Goal: Task Accomplishment & Management: Manage account settings

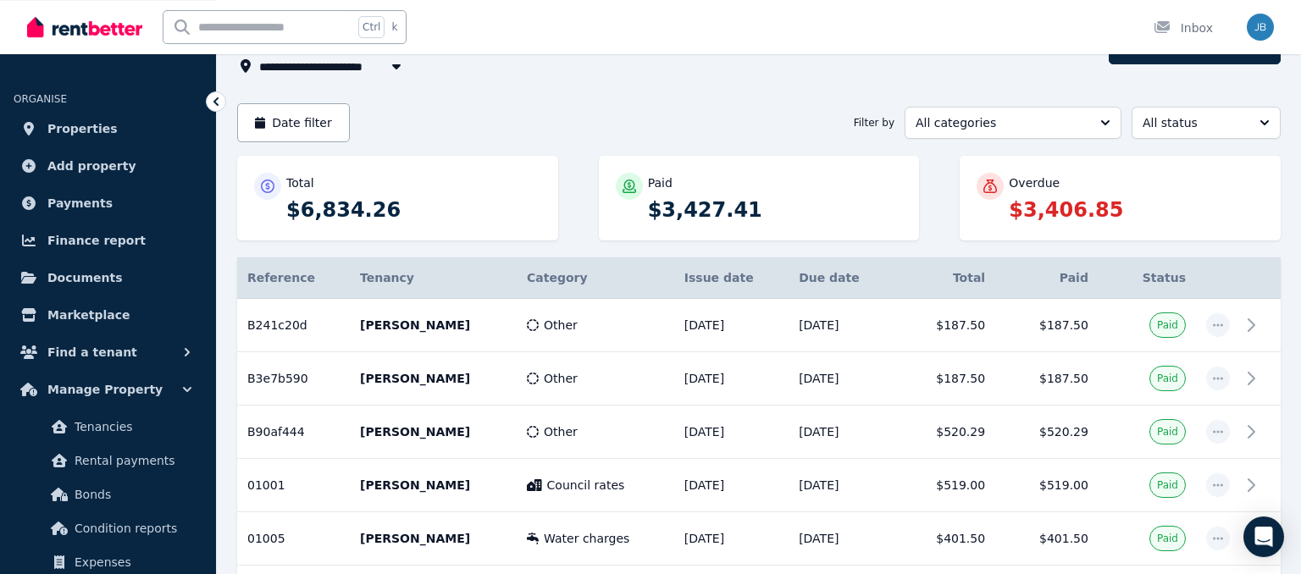
scroll to position [116, 0]
click at [1266, 530] on icon "Open Intercom Messenger" at bounding box center [1263, 537] width 19 height 22
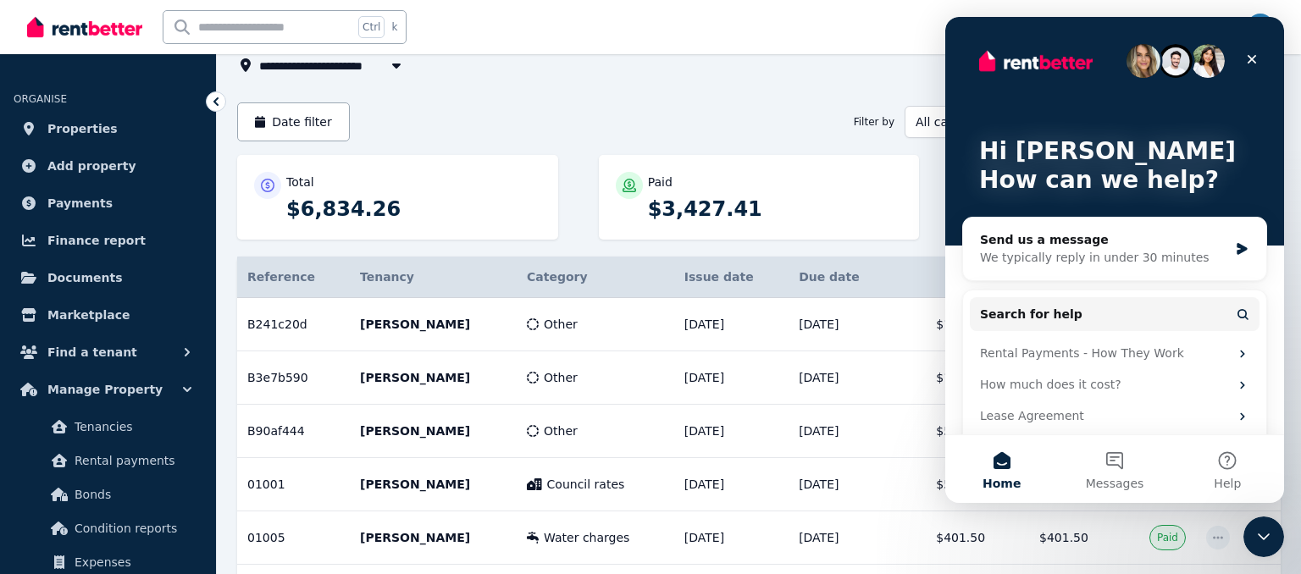
scroll to position [0, 0]
click at [1121, 468] on button "Messages" at bounding box center [1114, 469] width 113 height 68
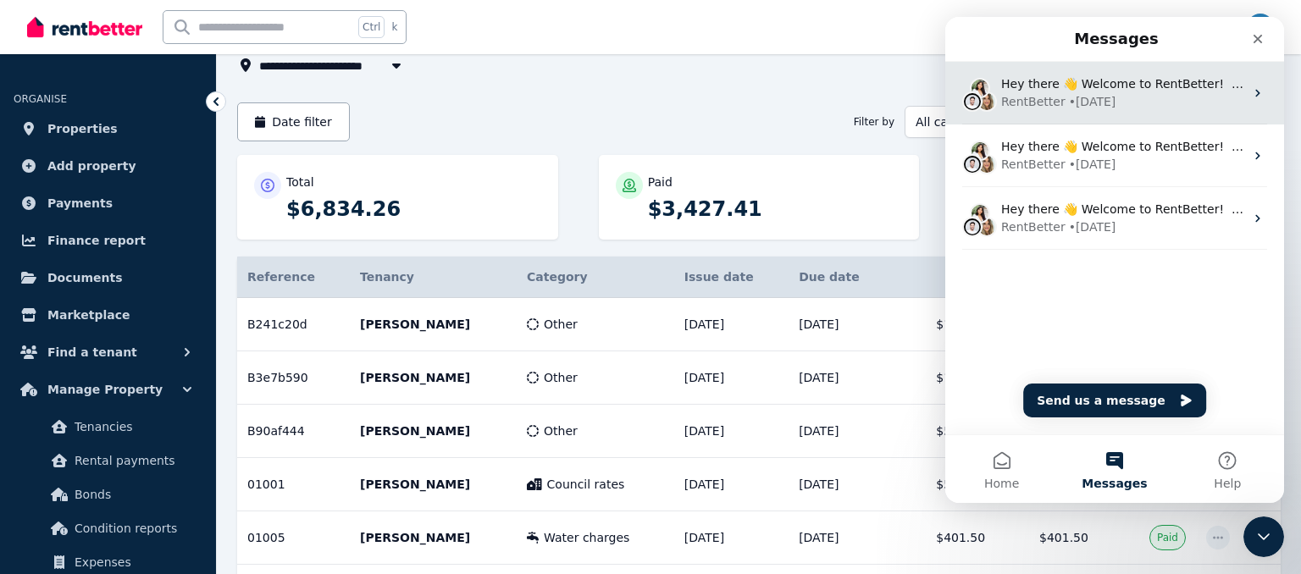
click at [1116, 95] on div "RentBetter • 6w ago" at bounding box center [1122, 102] width 243 height 18
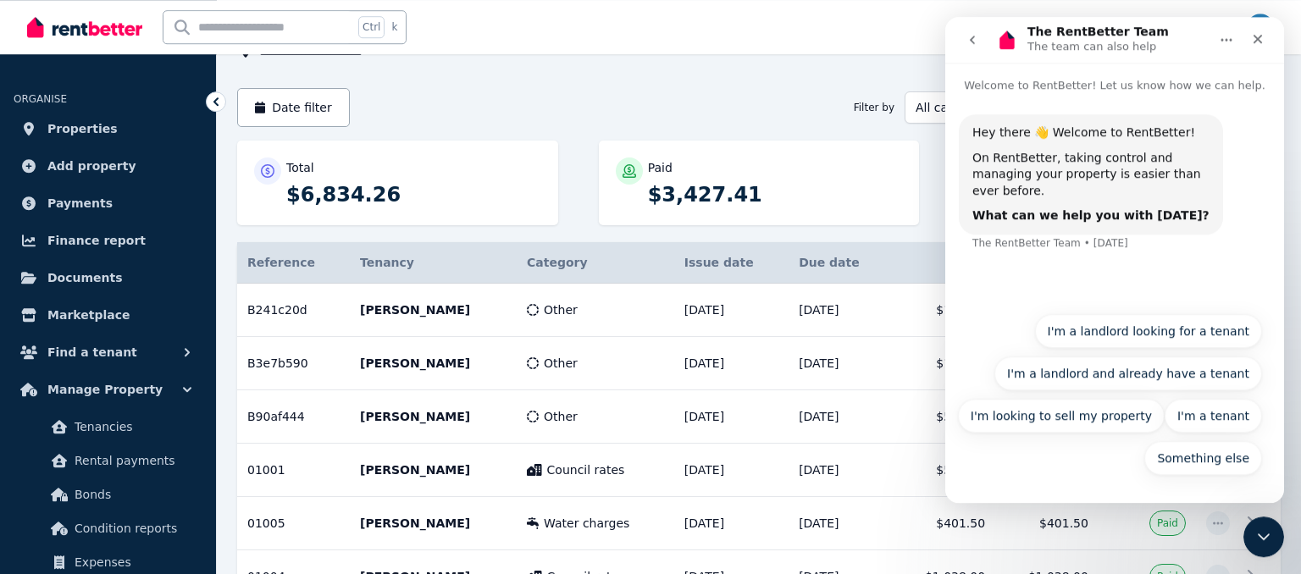
scroll to position [129, 0]
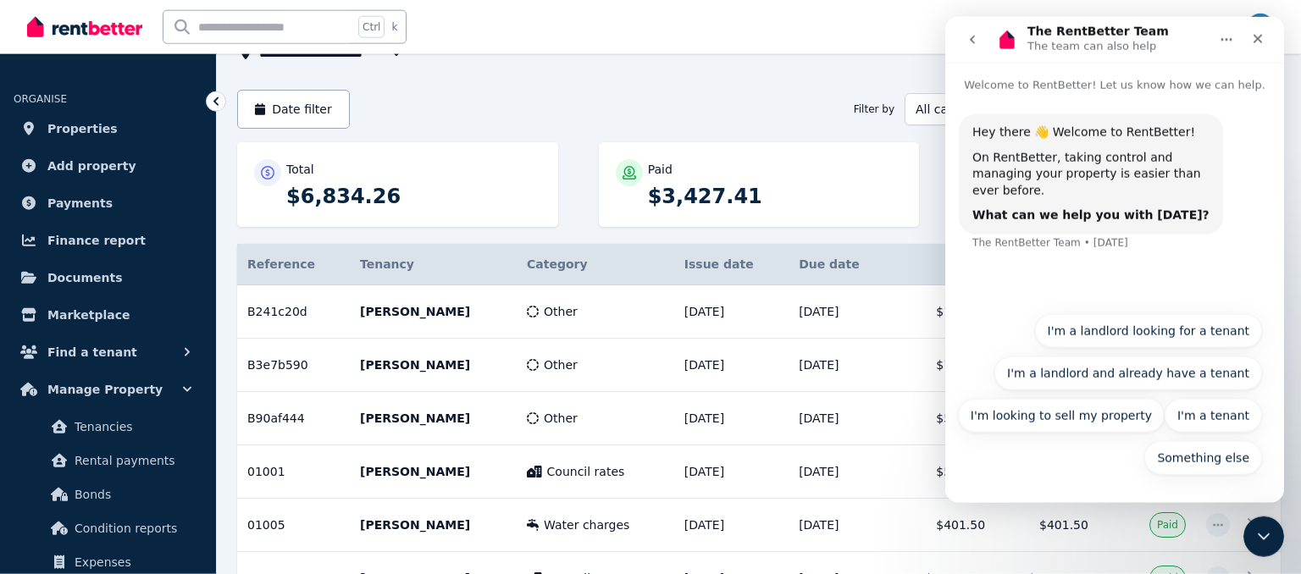
click at [972, 36] on icon "go back" at bounding box center [973, 39] width 14 height 14
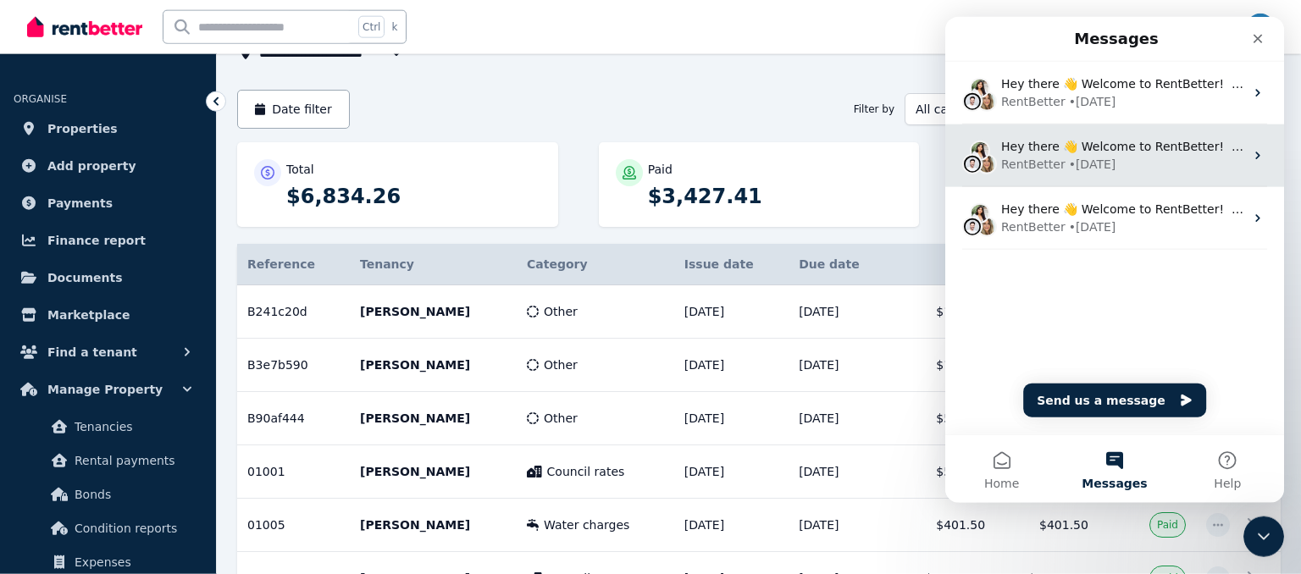
click at [1168, 159] on div "RentBetter • 19w ago" at bounding box center [1122, 164] width 243 height 18
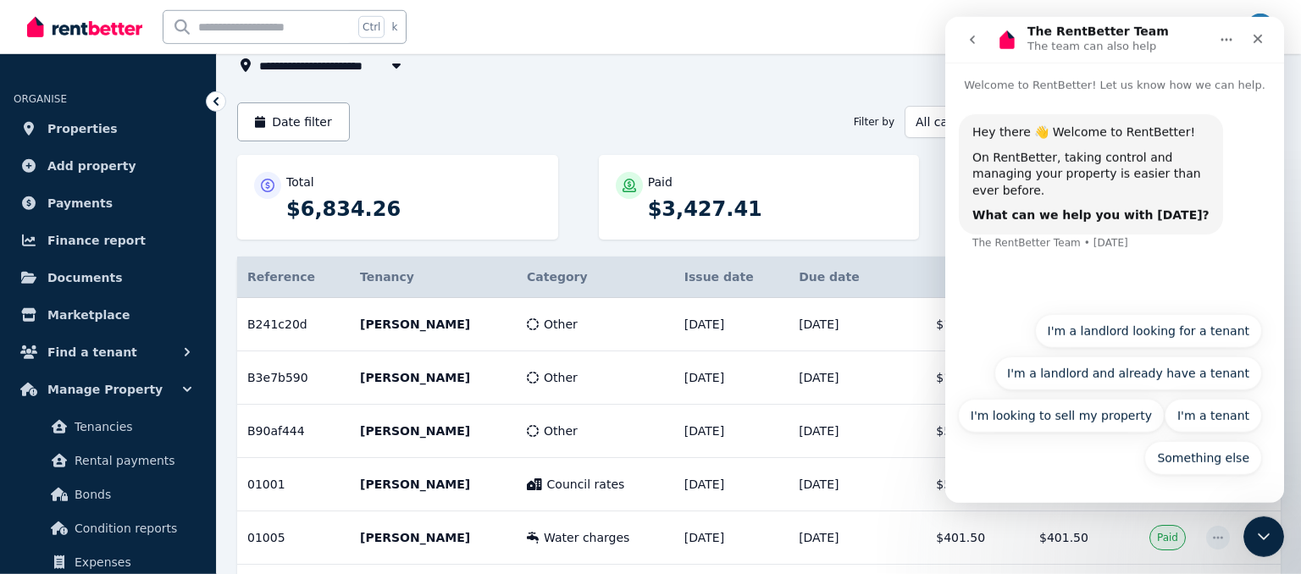
scroll to position [115, 0]
click at [973, 38] on icon "go back" at bounding box center [973, 39] width 14 height 14
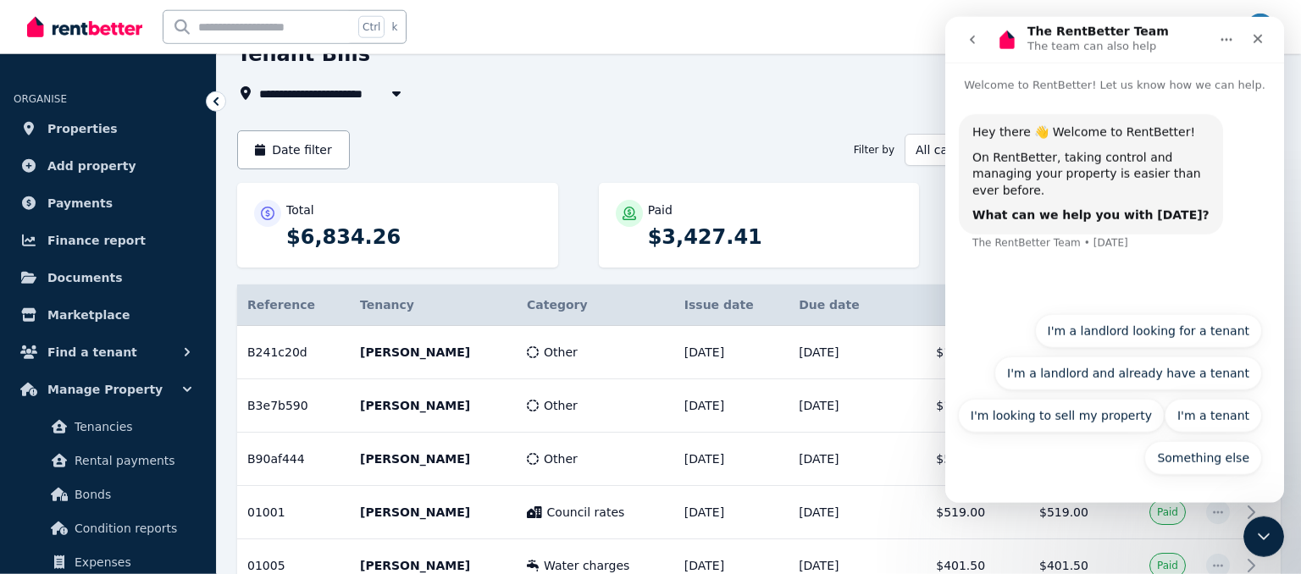
scroll to position [89, 0]
click at [458, 74] on div "**********" at bounding box center [667, 71] width 861 height 63
click at [395, 95] on icon "button" at bounding box center [396, 93] width 17 height 14
type input "**********"
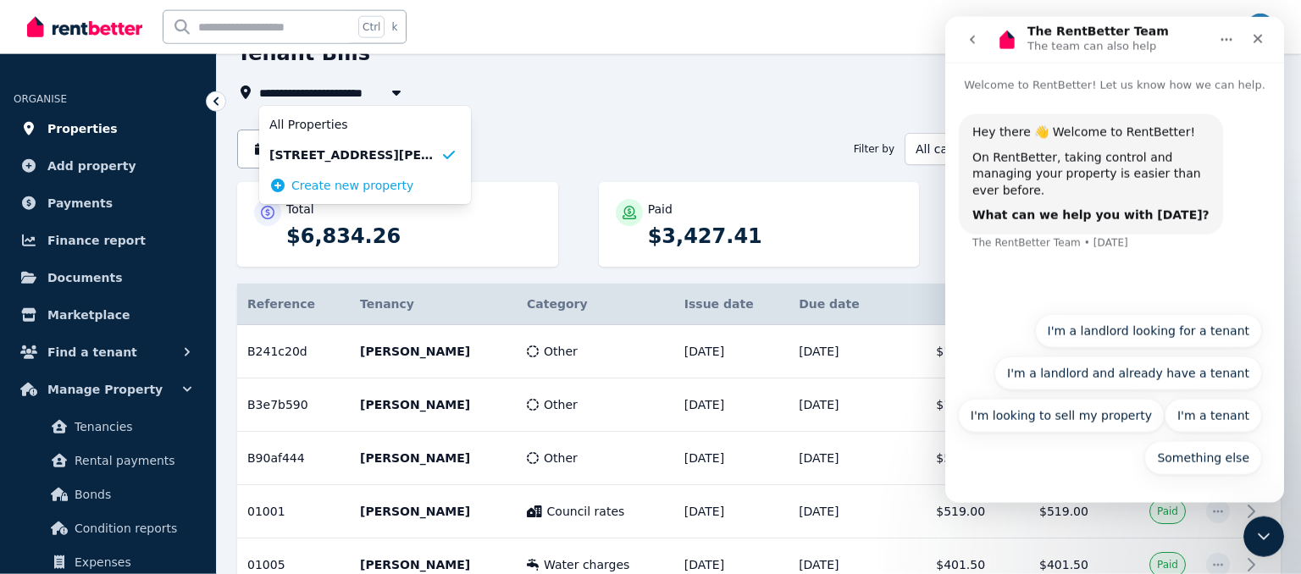
click at [84, 123] on span "Properties" at bounding box center [82, 129] width 70 height 20
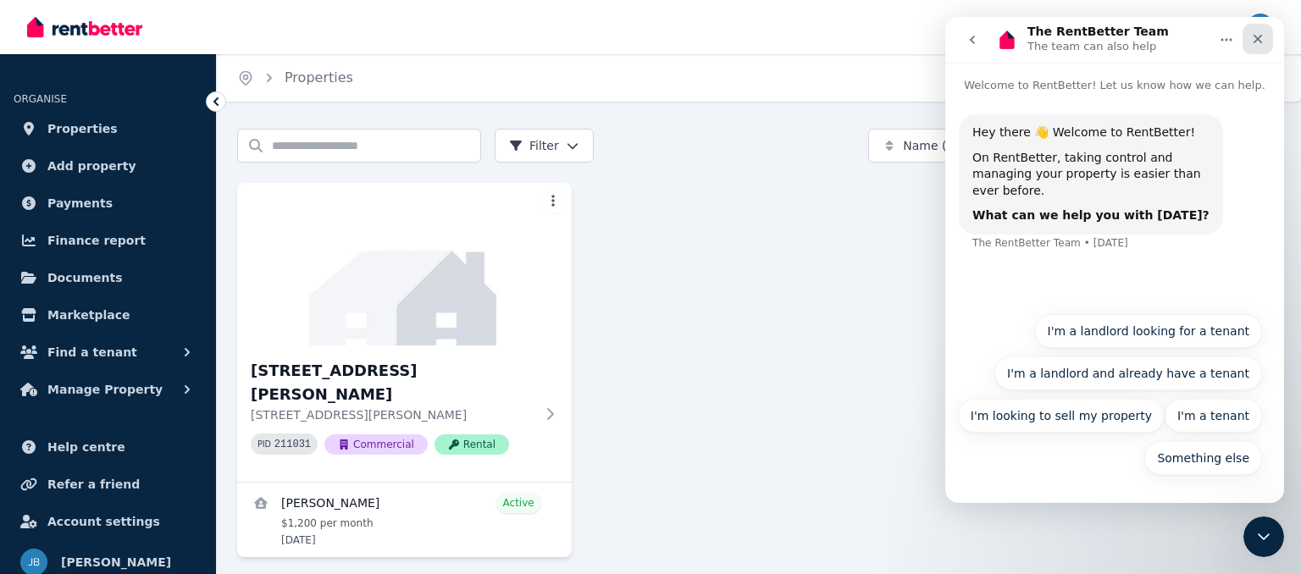
click at [1259, 41] on icon "Close" at bounding box center [1258, 39] width 9 height 9
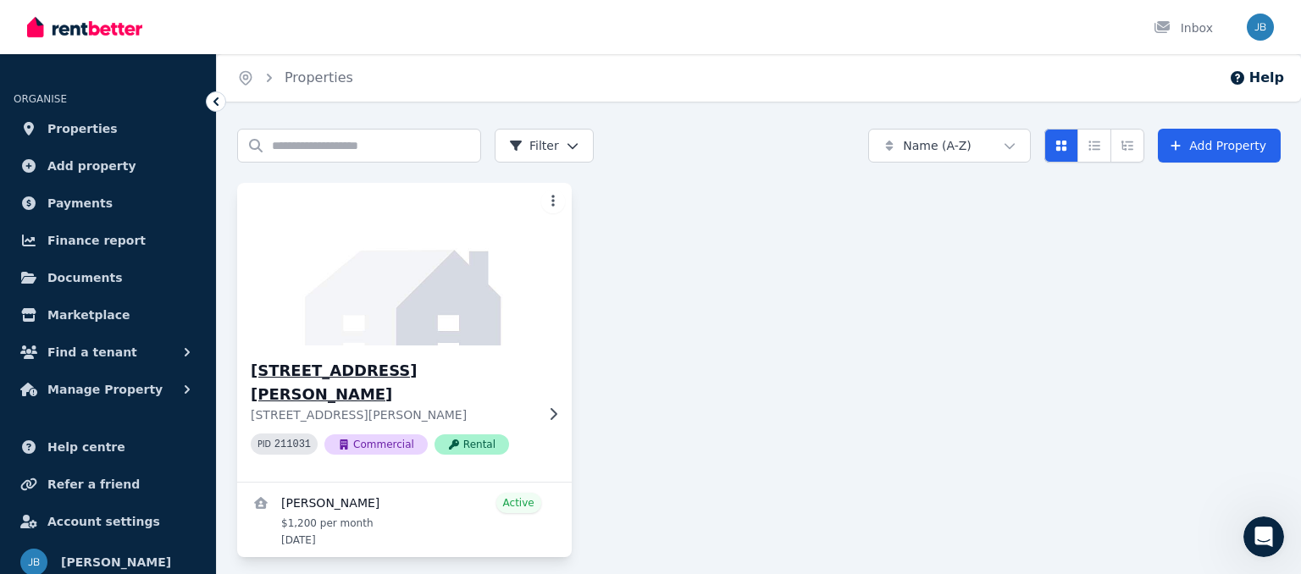
click at [501, 376] on h3 "[STREET_ADDRESS][PERSON_NAME]" at bounding box center [393, 382] width 284 height 47
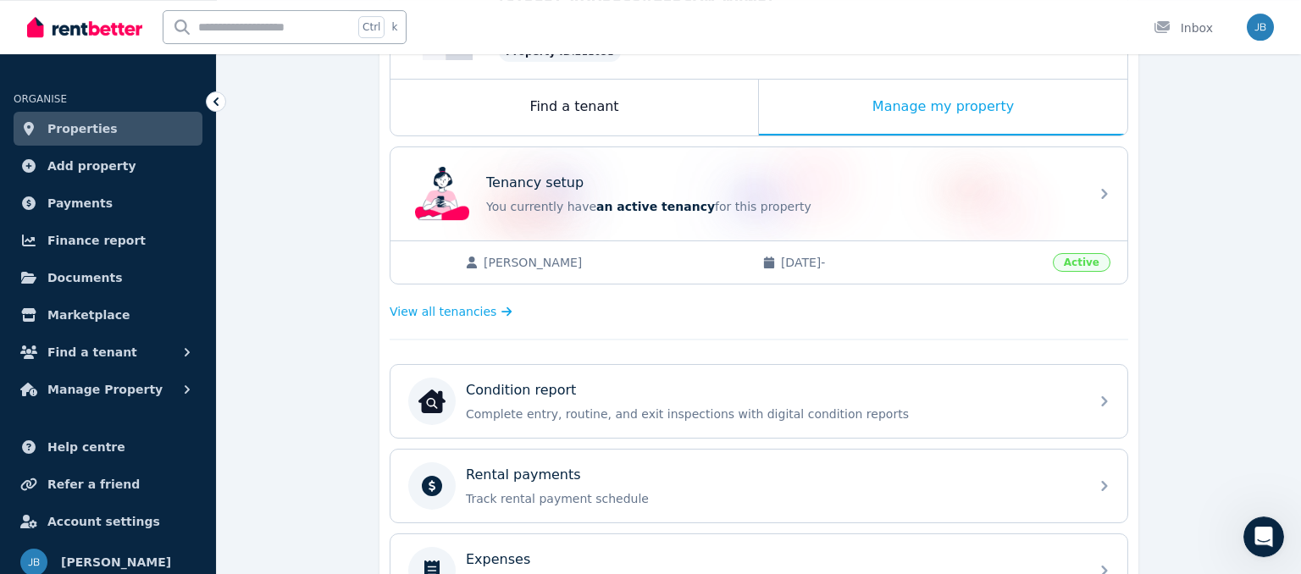
scroll to position [252, 0]
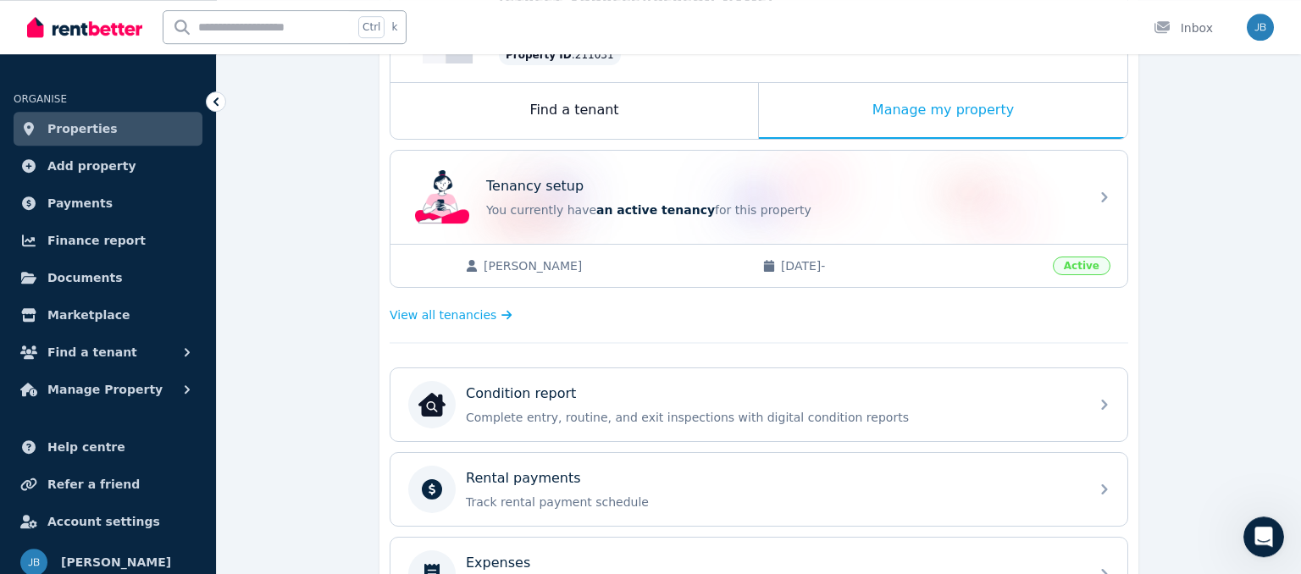
click at [508, 263] on span "[PERSON_NAME]" at bounding box center [615, 266] width 262 height 17
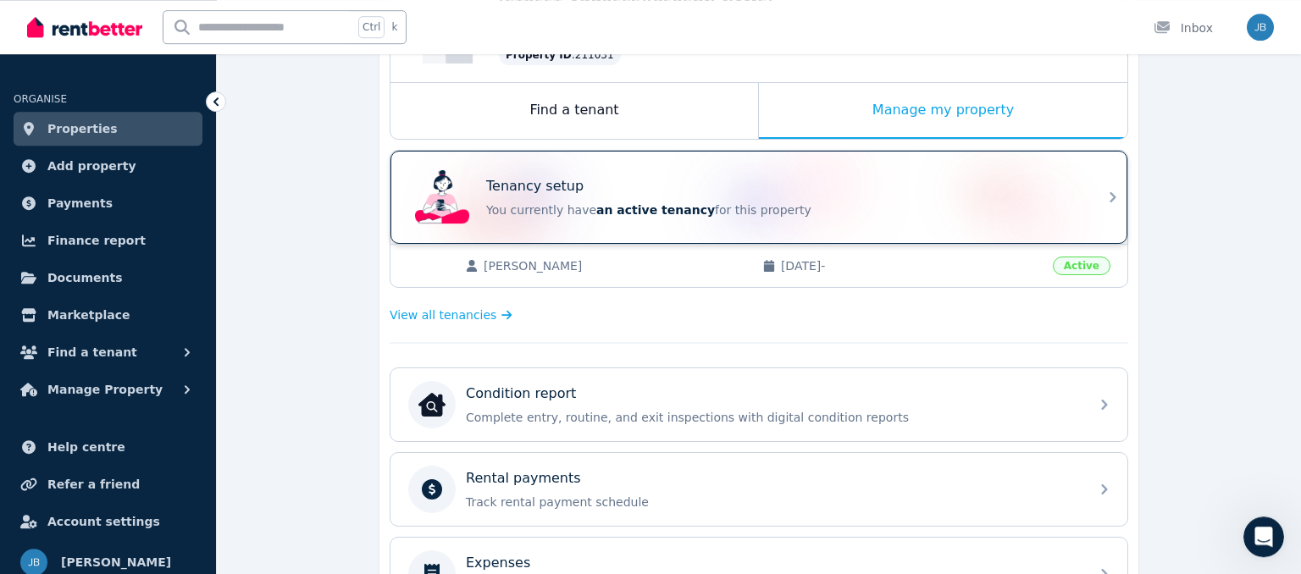
click at [879, 202] on p "You currently have an active tenancy for this property" at bounding box center [782, 210] width 593 height 17
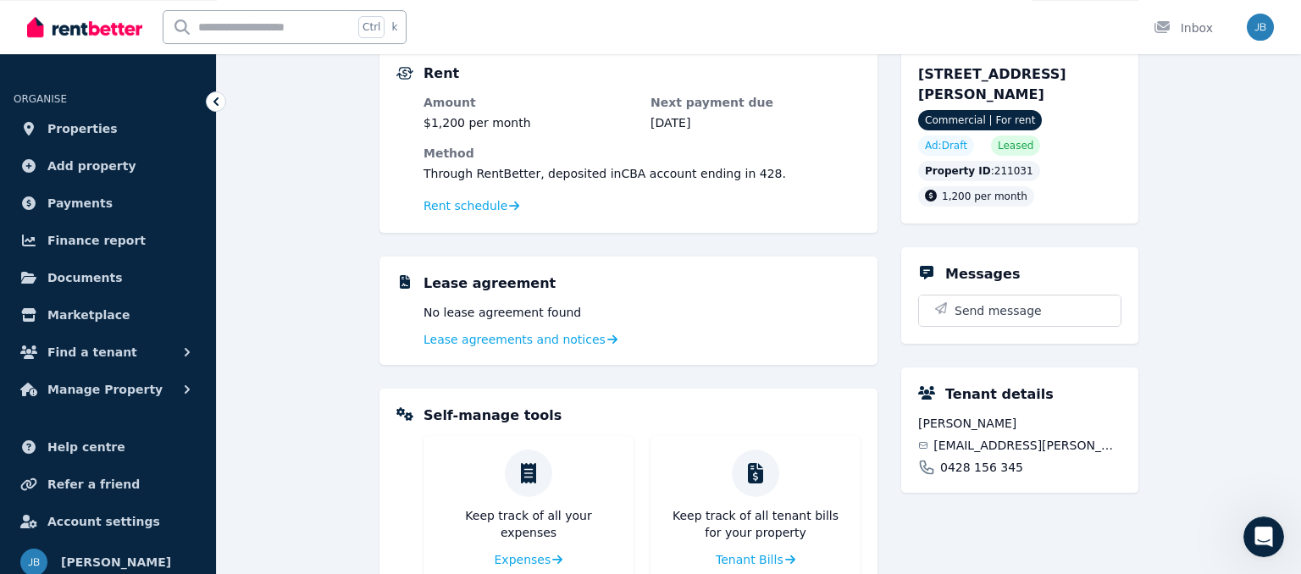
scroll to position [202, 0]
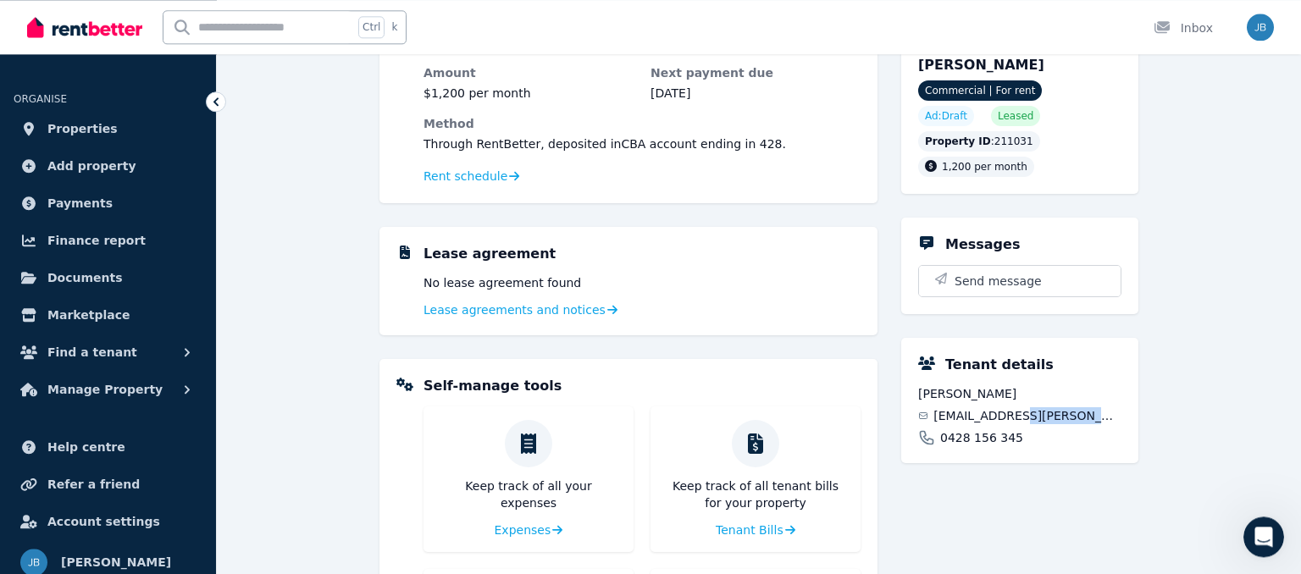
drag, startPoint x: 1014, startPoint y: 413, endPoint x: 1144, endPoint y: 413, distance: 129.6
click at [1122, 413] on span "eden.coughlan@momentumdance.com.au" at bounding box center [1027, 415] width 188 height 17
click at [1073, 457] on div "Tenant details Eden Coughlan eden.coughlan@momentumdance.com.au 0428 156 345" at bounding box center [1019, 400] width 237 height 125
click at [1262, 530] on icon "Open Intercom Messenger" at bounding box center [1264, 537] width 28 height 28
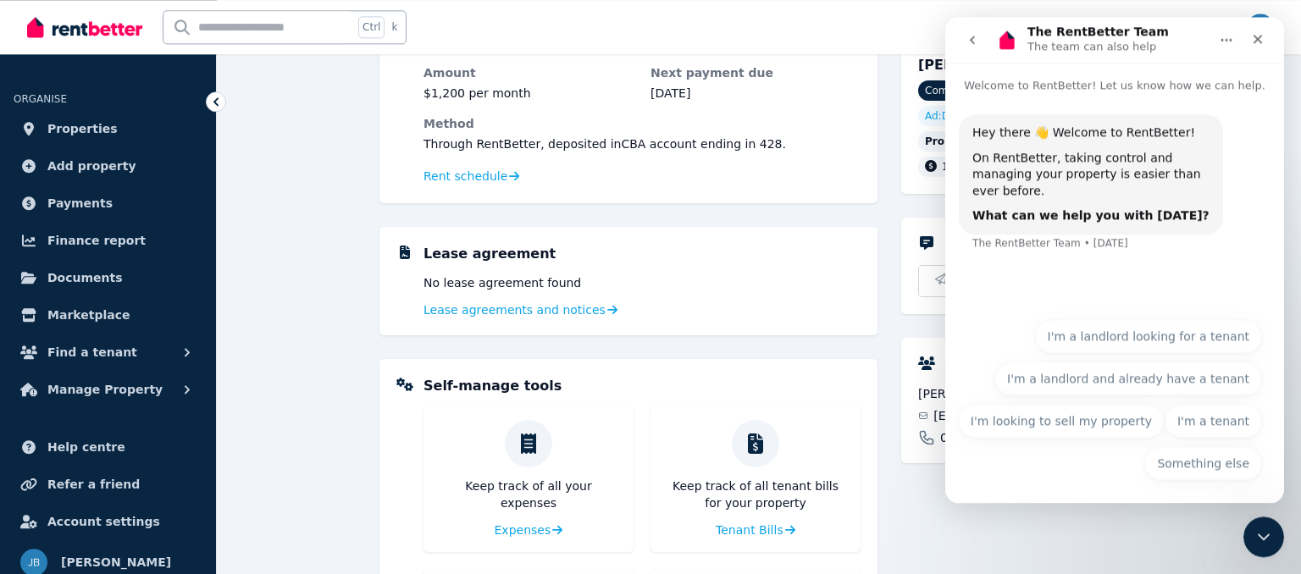
click at [979, 38] on button "go back" at bounding box center [972, 40] width 32 height 32
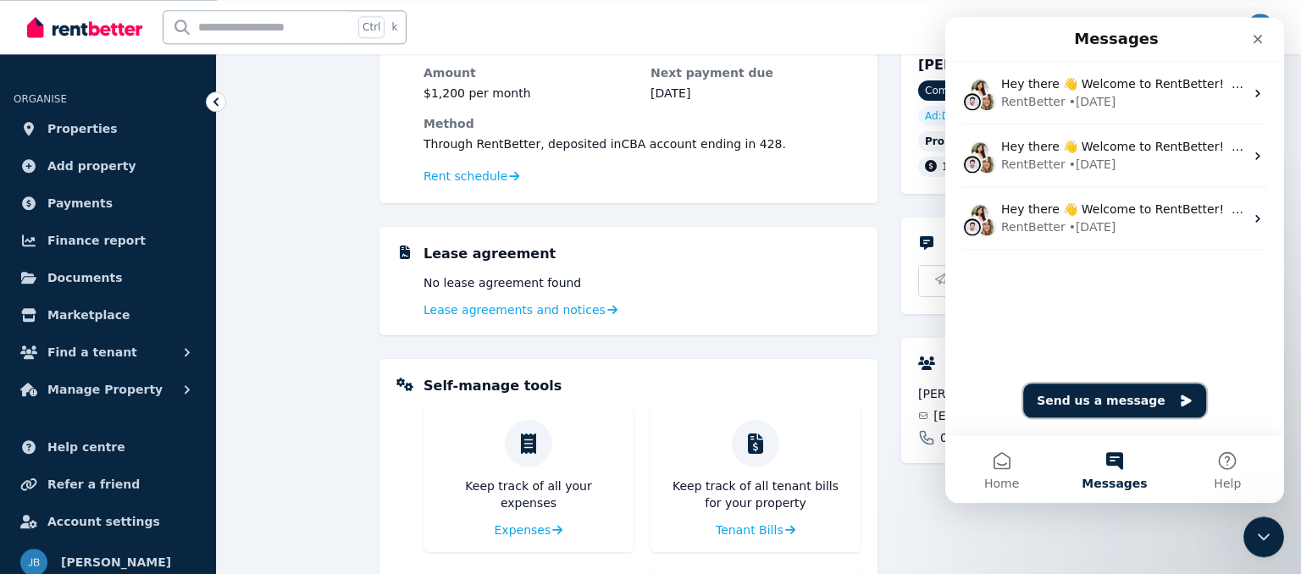
click at [1144, 391] on button "Send us a message" at bounding box center [1114, 401] width 183 height 34
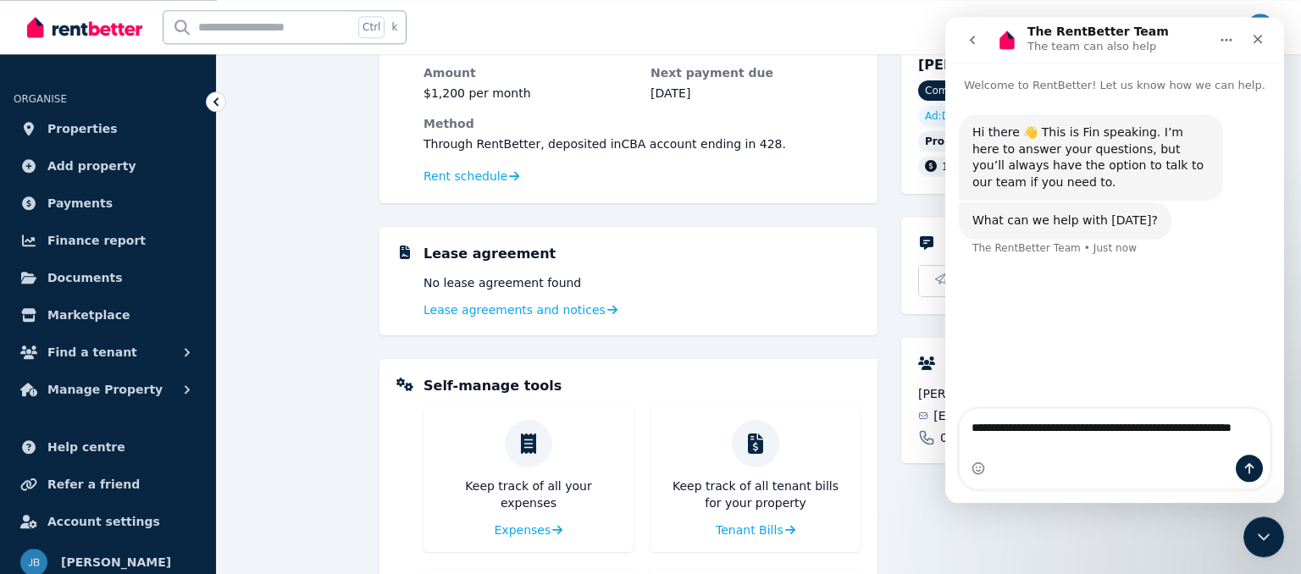
type textarea "**********"
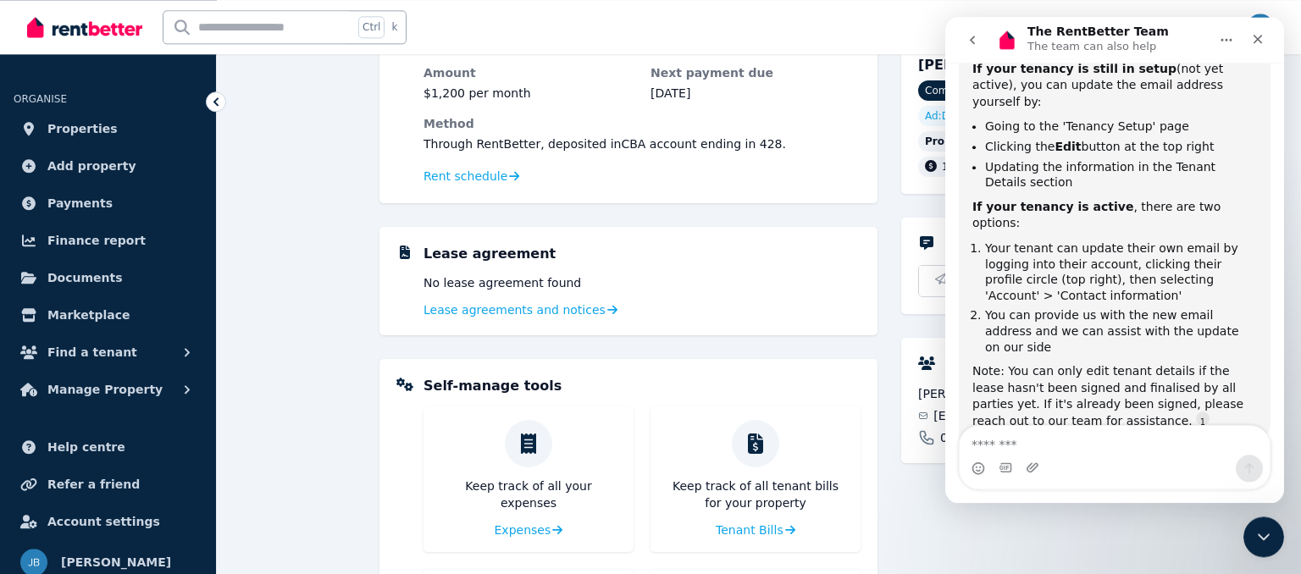
scroll to position [390, 0]
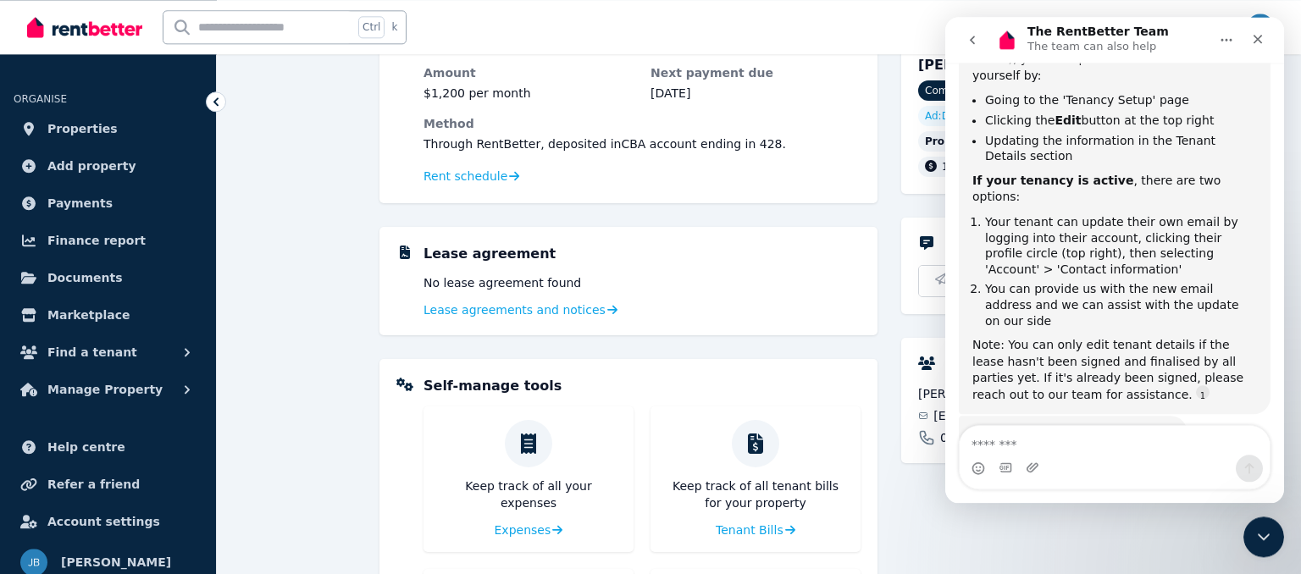
click at [1018, 446] on textarea "Message…" at bounding box center [1115, 440] width 310 height 29
type textarea "**********"
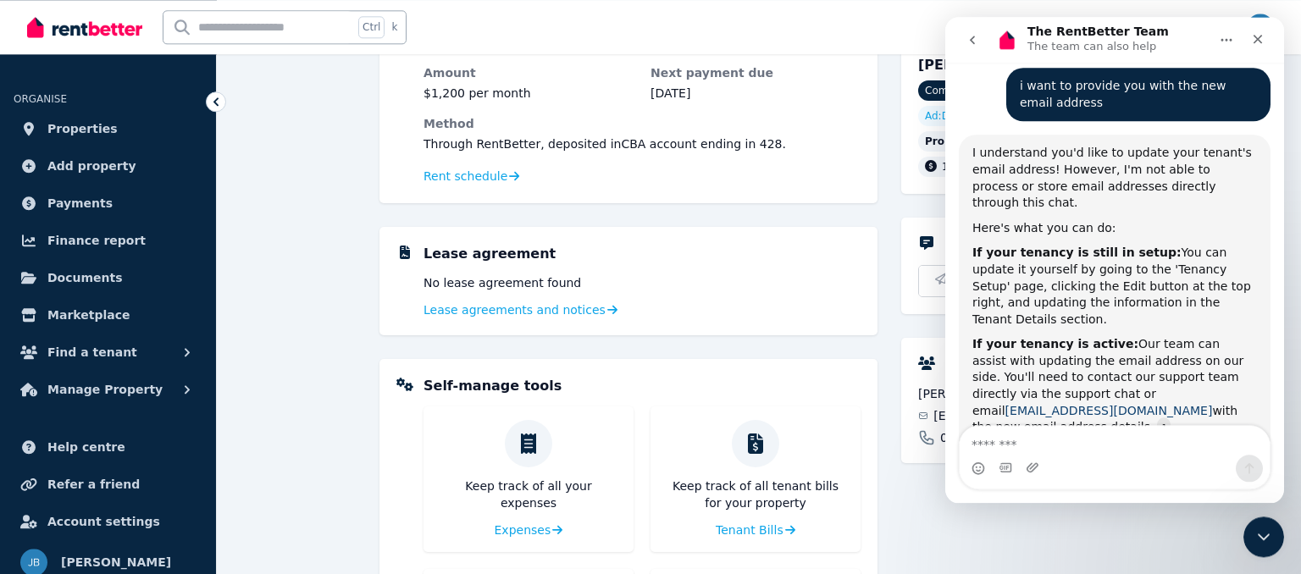
scroll to position [813, 0]
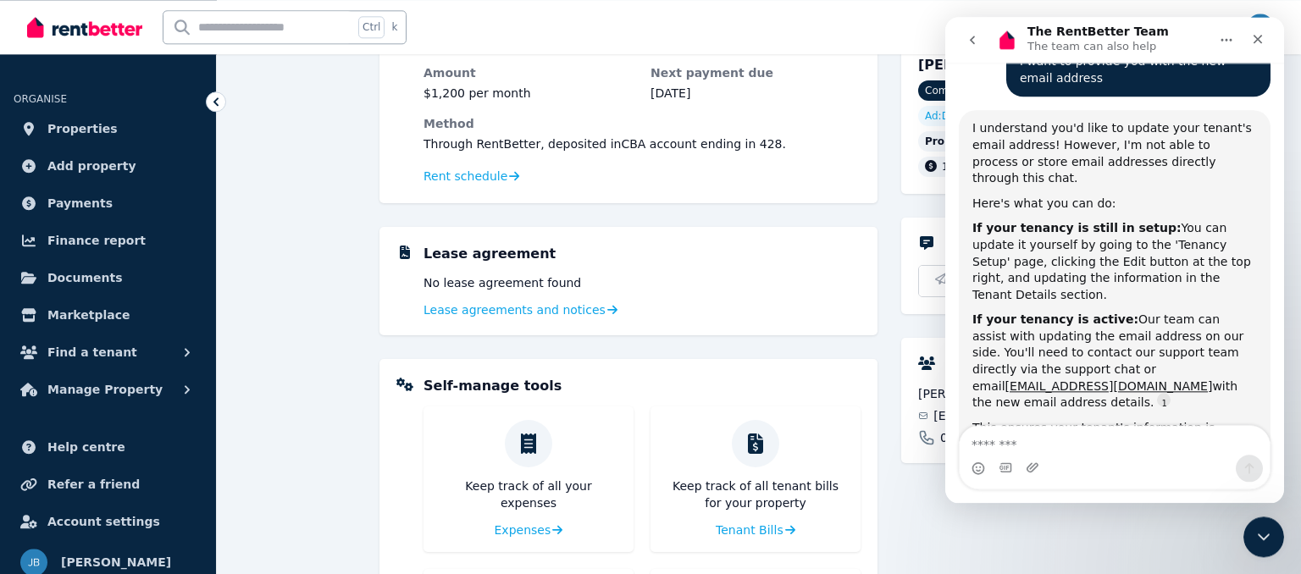
click at [1011, 447] on textarea "Message…" at bounding box center [1115, 440] width 310 height 29
type textarea "**********"
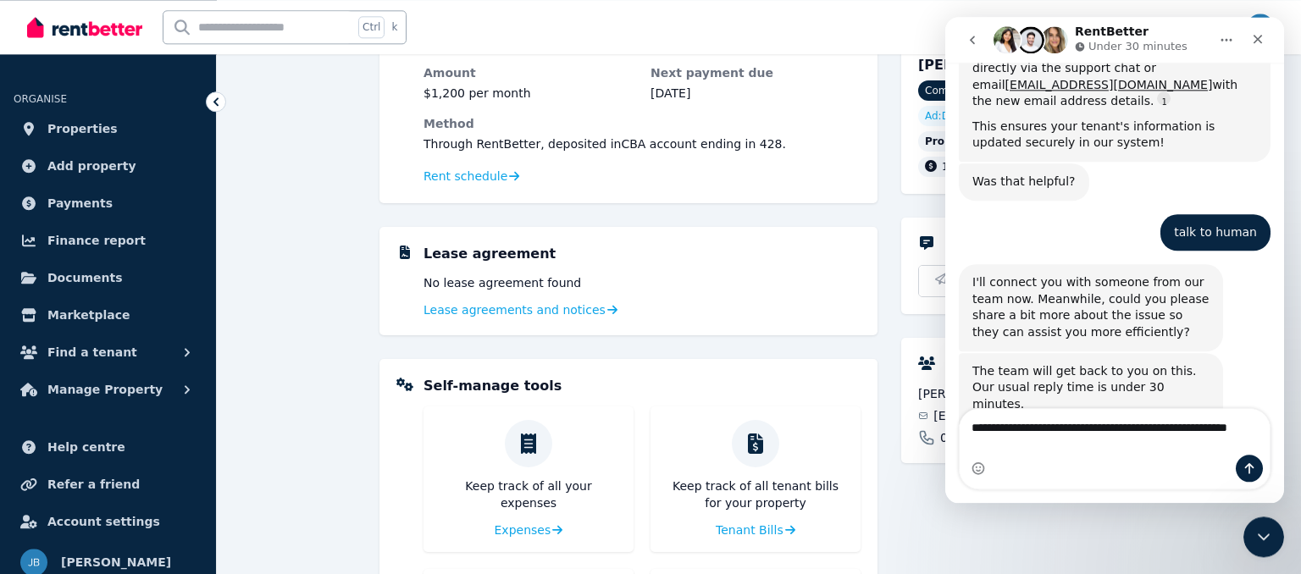
scroll to position [1118, 0]
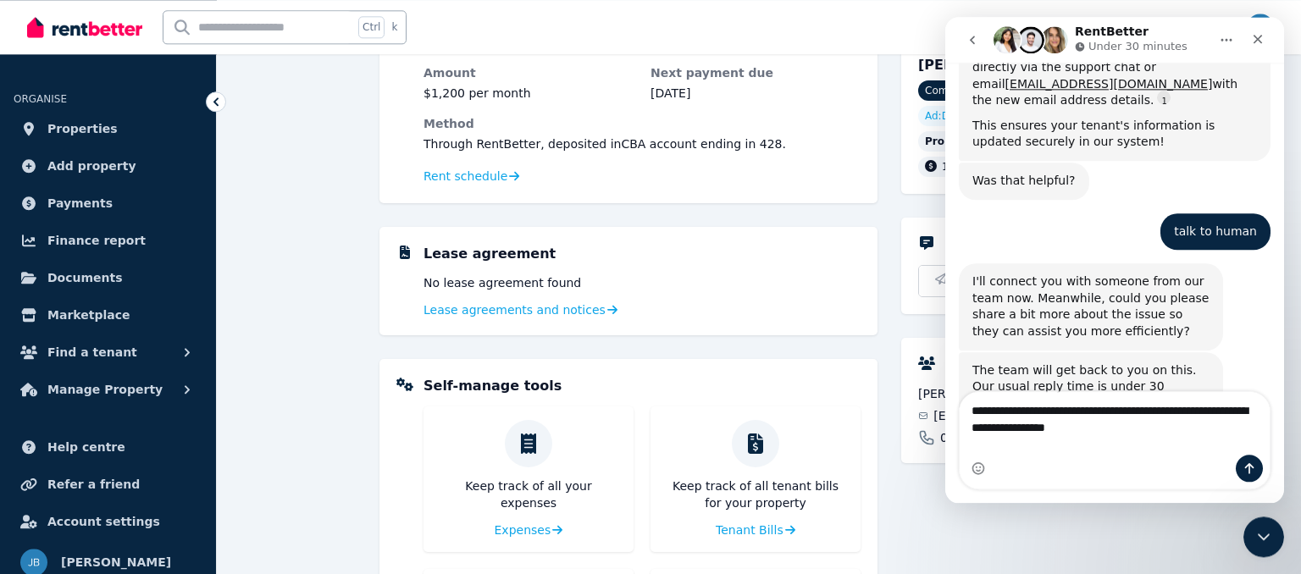
type textarea "**********"
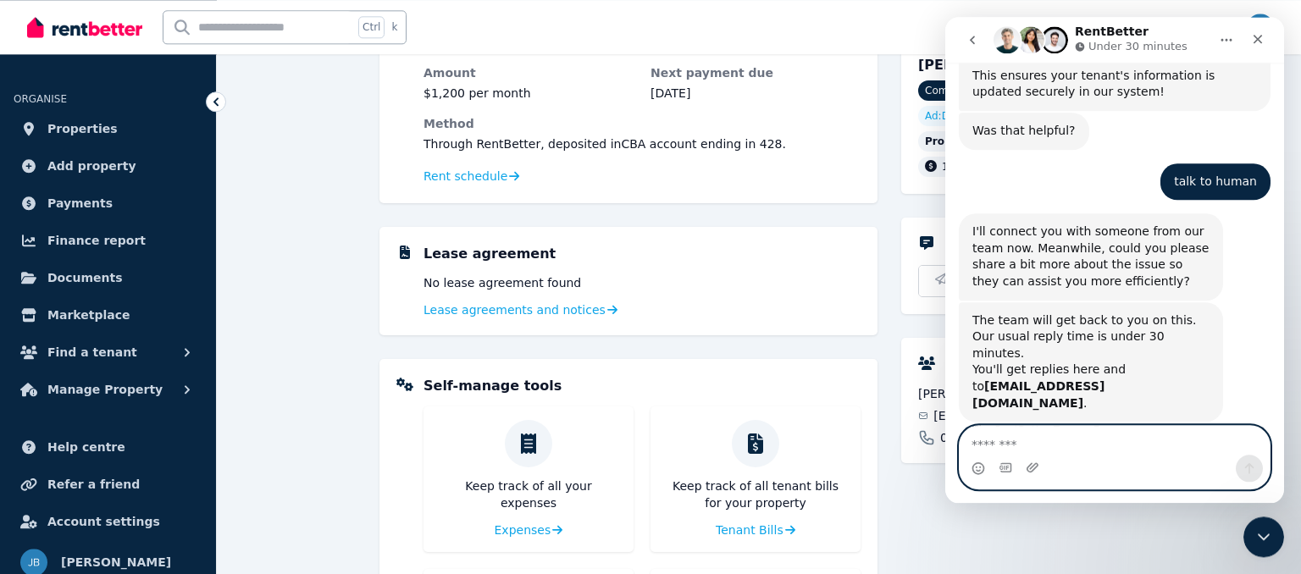
scroll to position [719, 0]
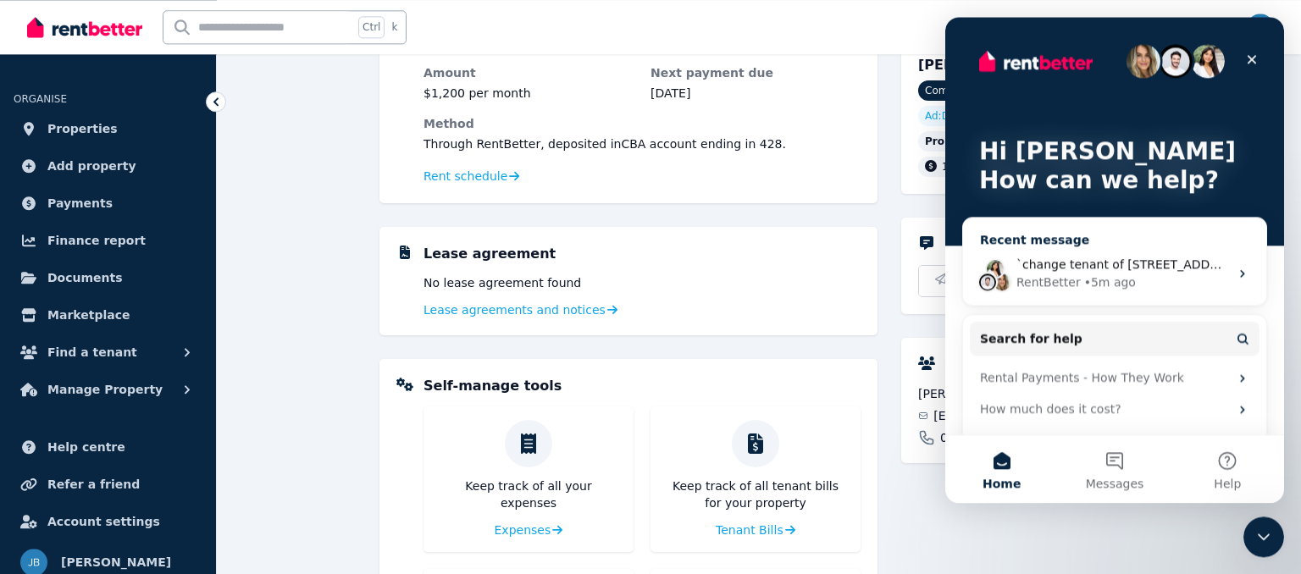
click at [1176, 277] on div "RentBetter • 5m ago" at bounding box center [1122, 283] width 213 height 18
click at [866, 324] on div "Lease agreement No lease agreement found Lease agreements and notices" at bounding box center [628, 281] width 498 height 108
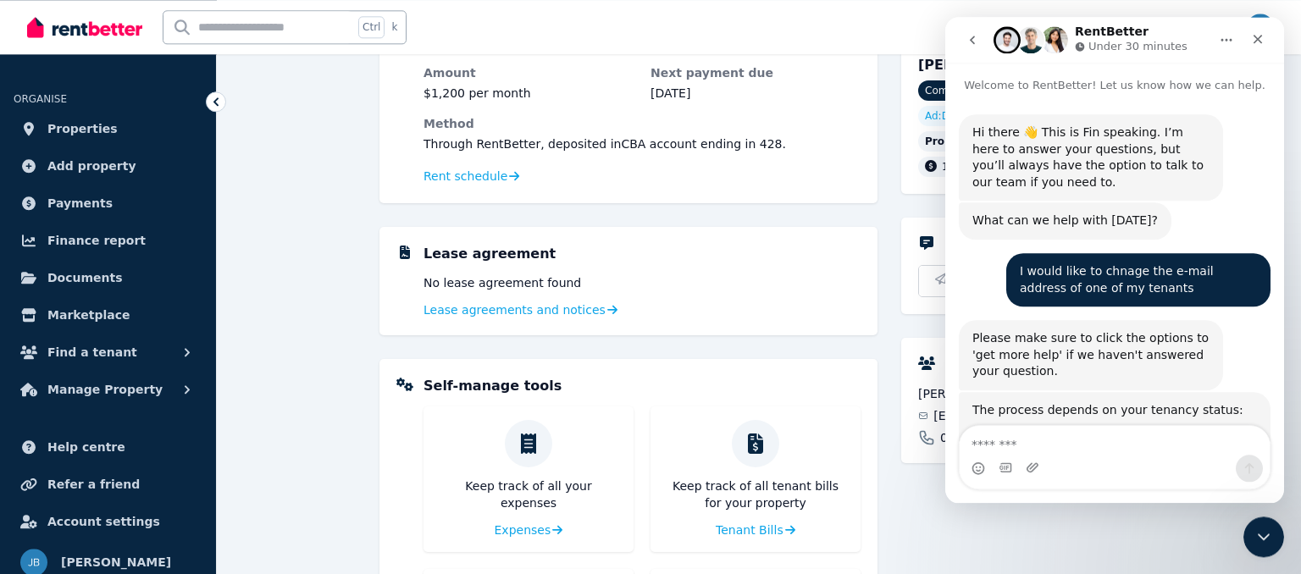
scroll to position [1168, 0]
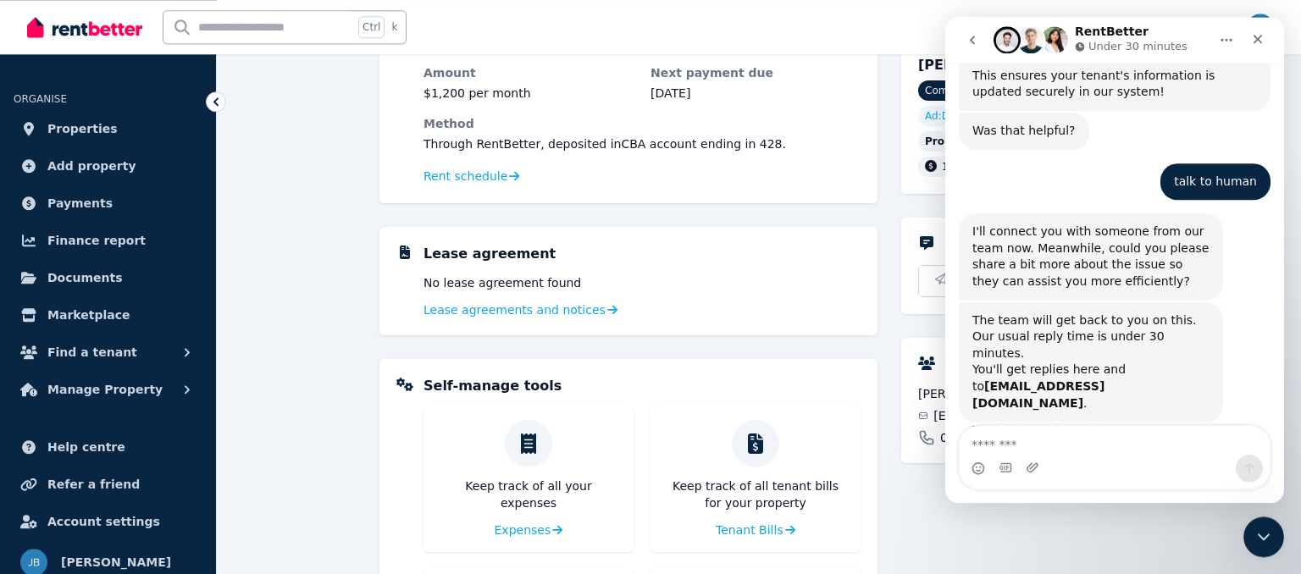
click at [1102, 163] on div "talk to human Jamie • 9m ago" at bounding box center [1115, 188] width 312 height 51
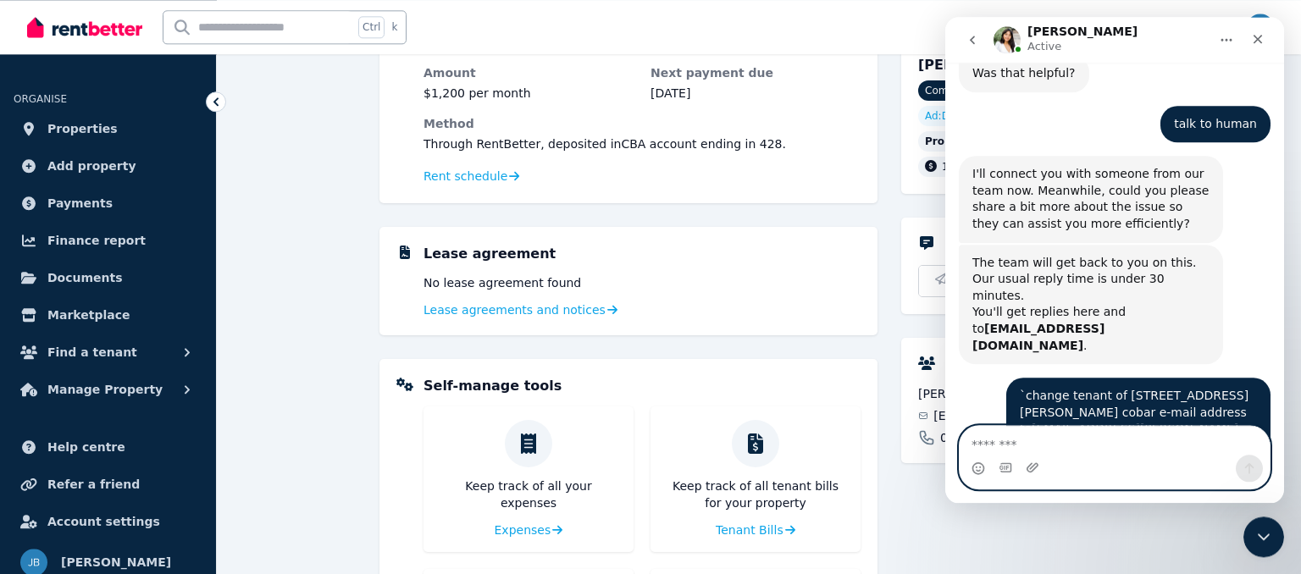
click at [1055, 440] on textarea "Message…" at bounding box center [1115, 440] width 310 height 29
type textarea "**"
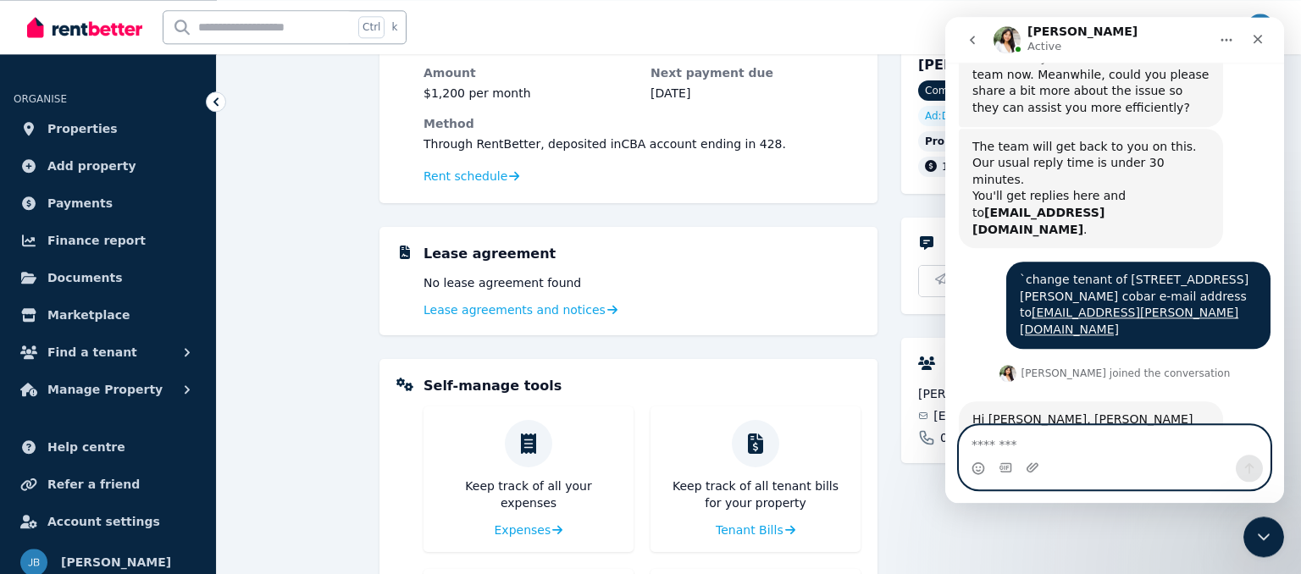
scroll to position [1343, 0]
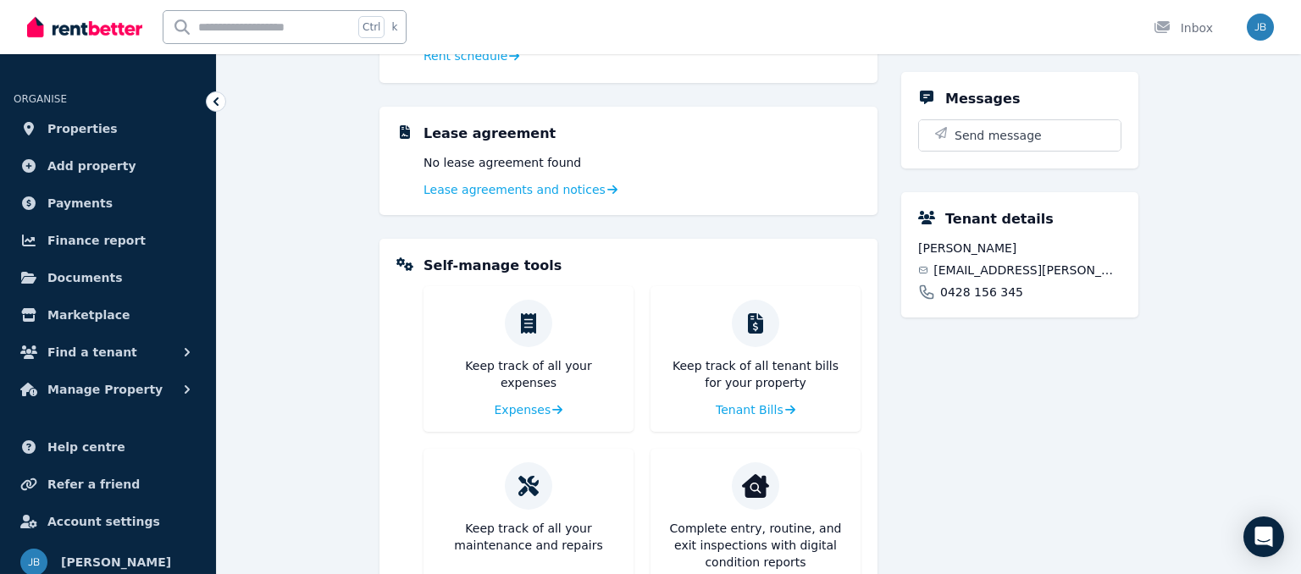
scroll to position [324, 0]
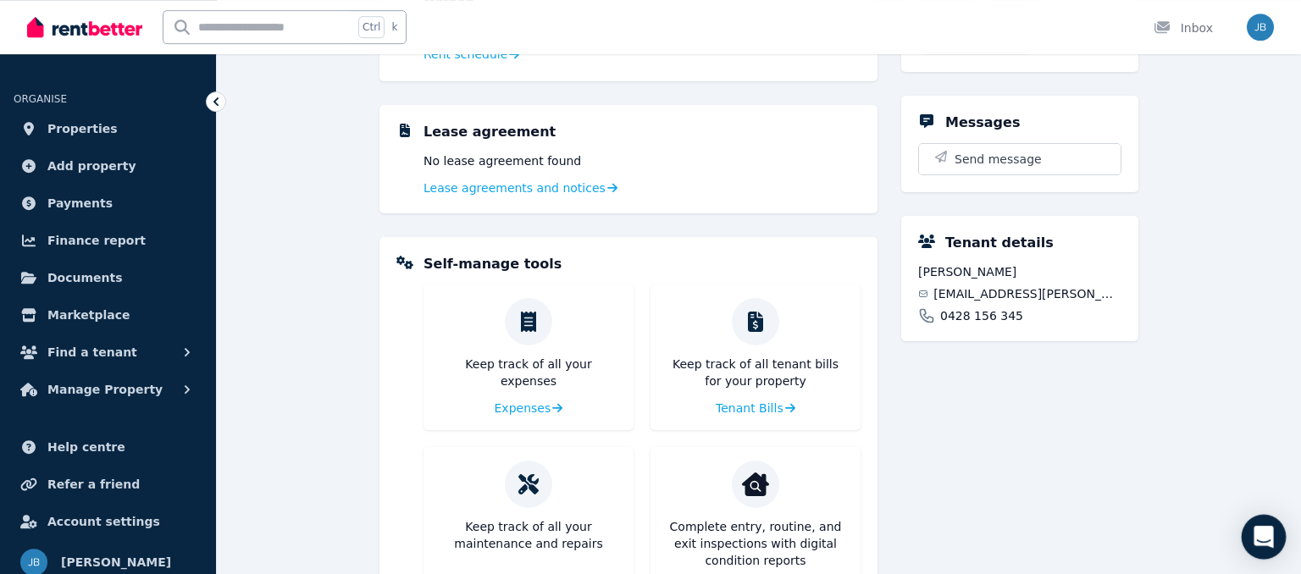
click at [1255, 535] on icon "Open Intercom Messenger" at bounding box center [1264, 537] width 22 height 22
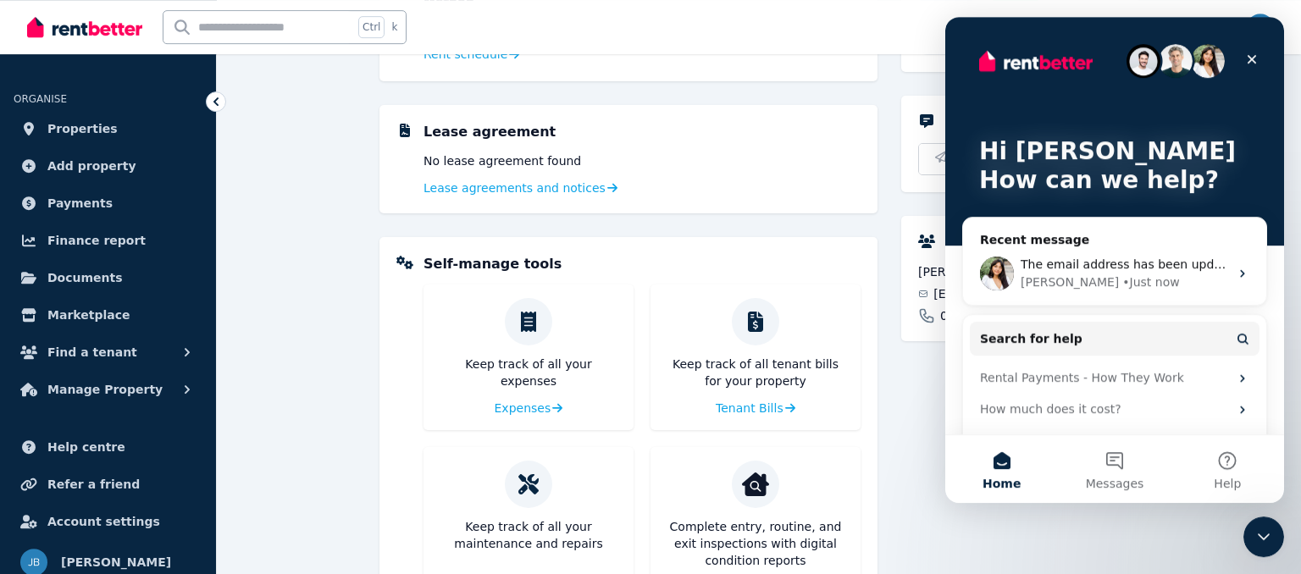
scroll to position [0, 0]
click at [1139, 279] on div "[PERSON_NAME] • Just now" at bounding box center [1125, 283] width 208 height 18
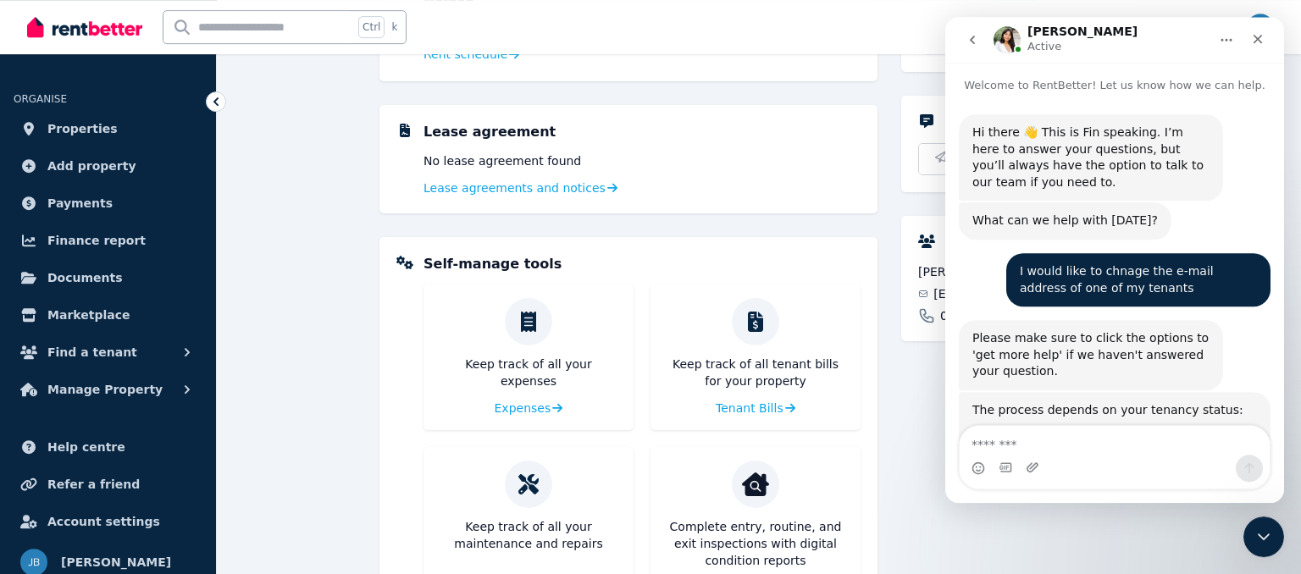
scroll to position [1343, 0]
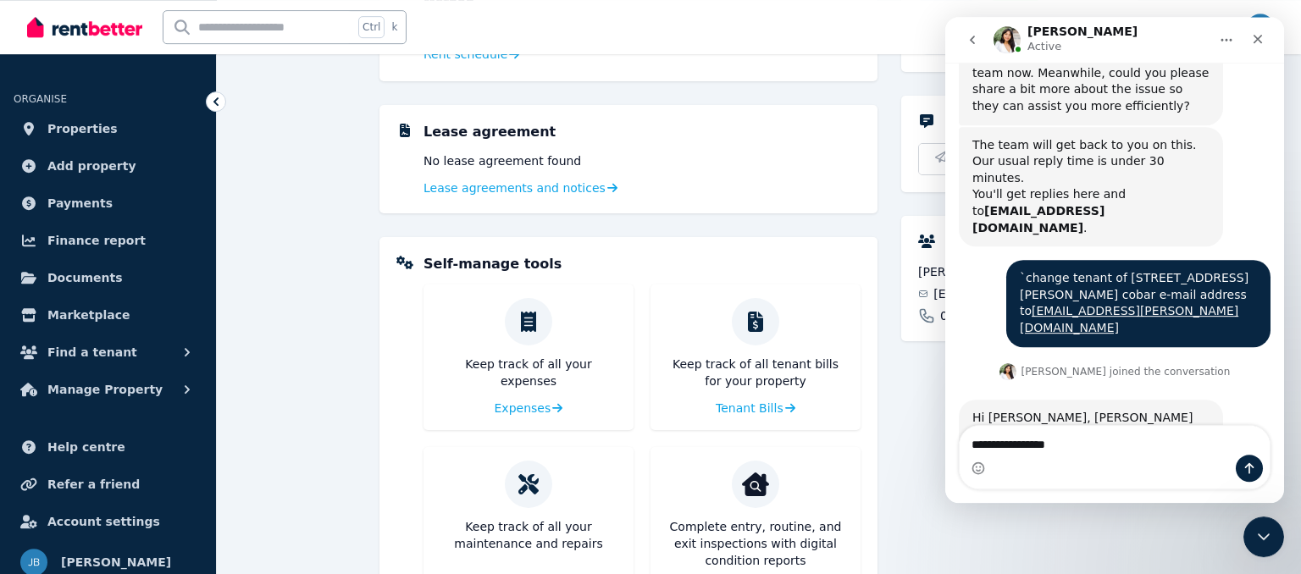
type textarea "**********"
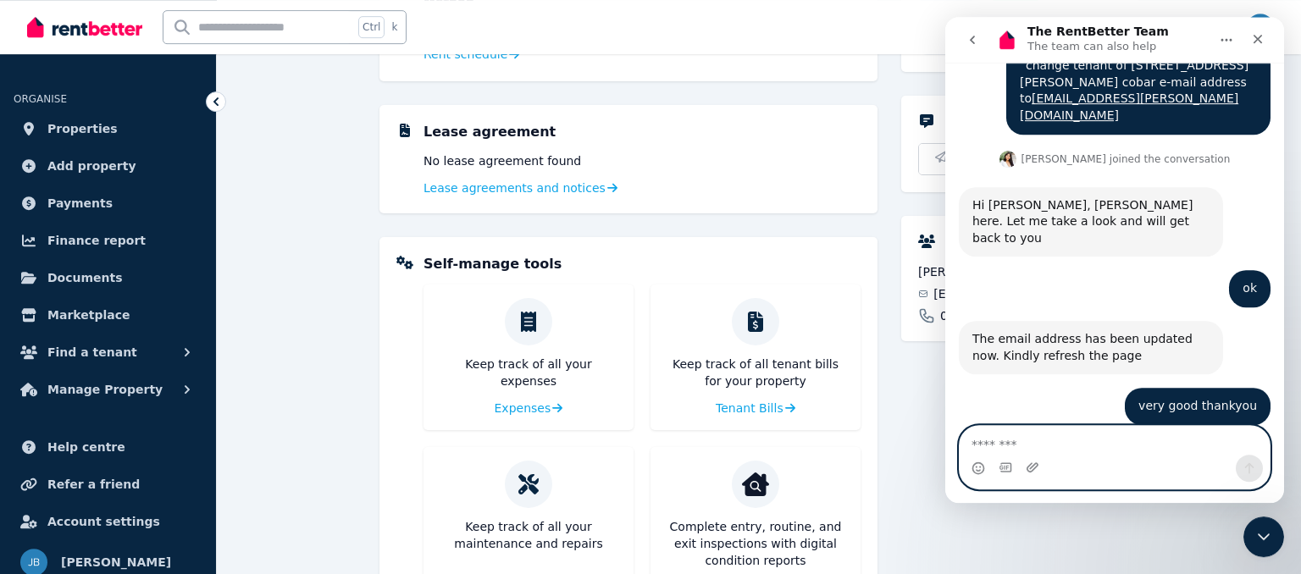
scroll to position [1557, 0]
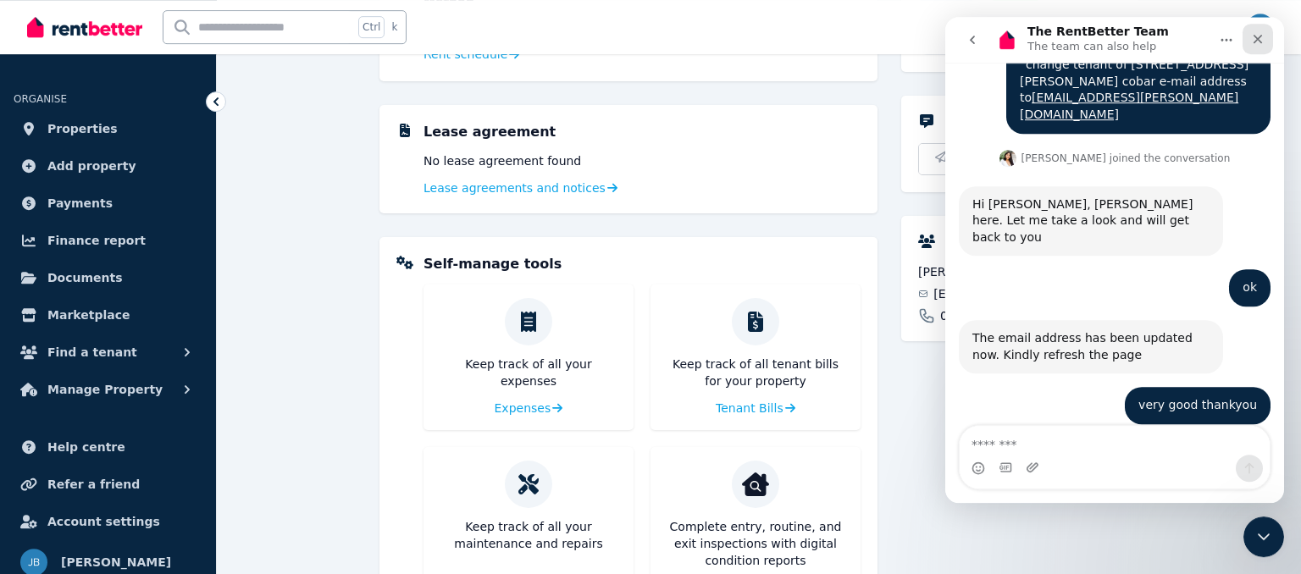
click at [1254, 37] on icon "Close" at bounding box center [1258, 39] width 14 height 14
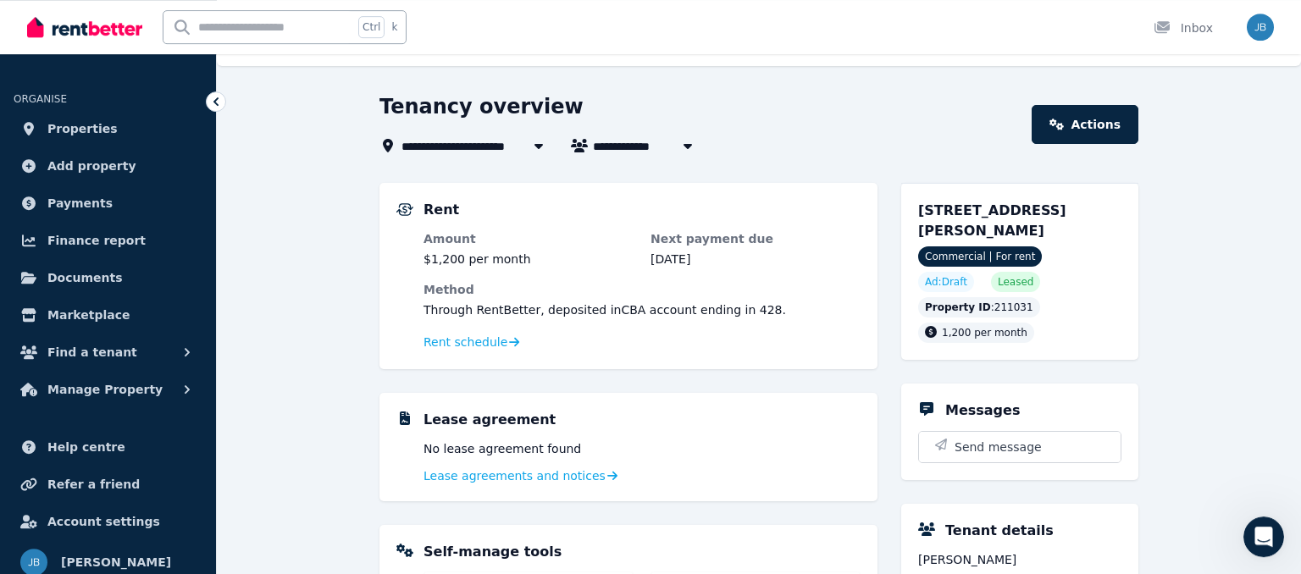
scroll to position [0, 0]
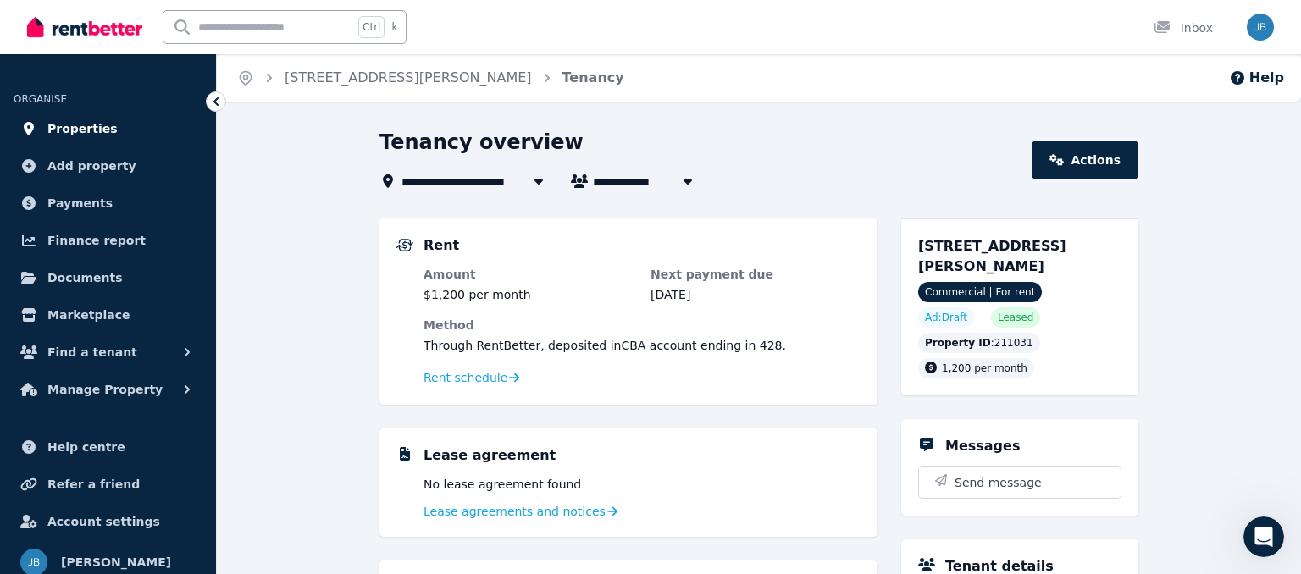
click at [84, 129] on span "Properties" at bounding box center [82, 129] width 70 height 20
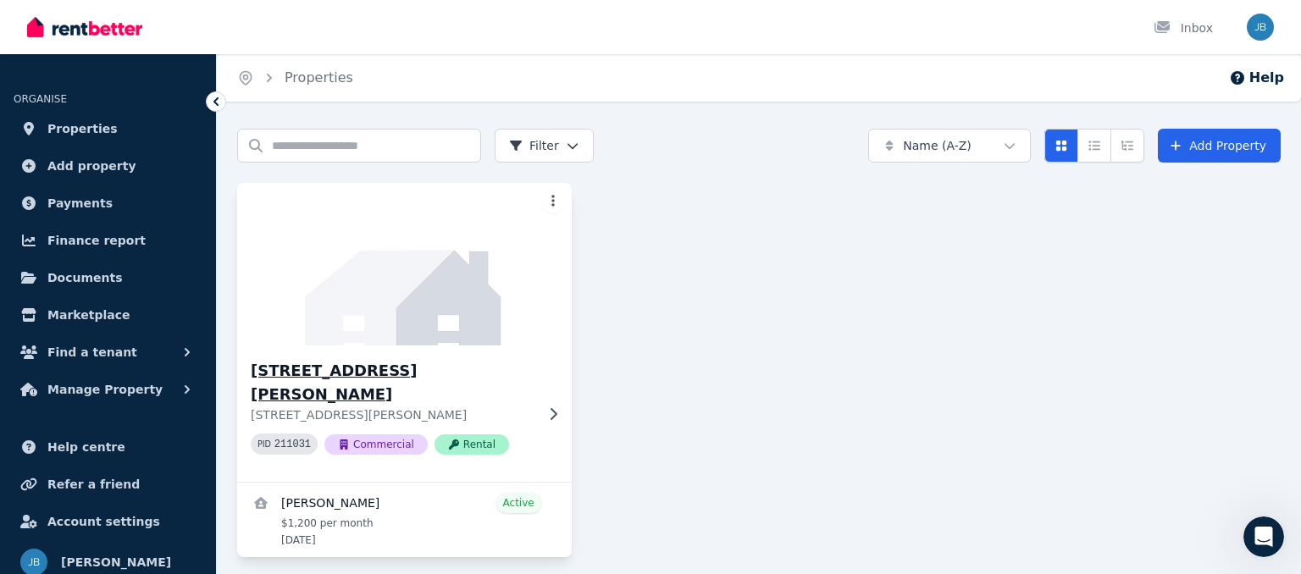
click at [446, 407] on p "[STREET_ADDRESS][PERSON_NAME]" at bounding box center [393, 415] width 284 height 17
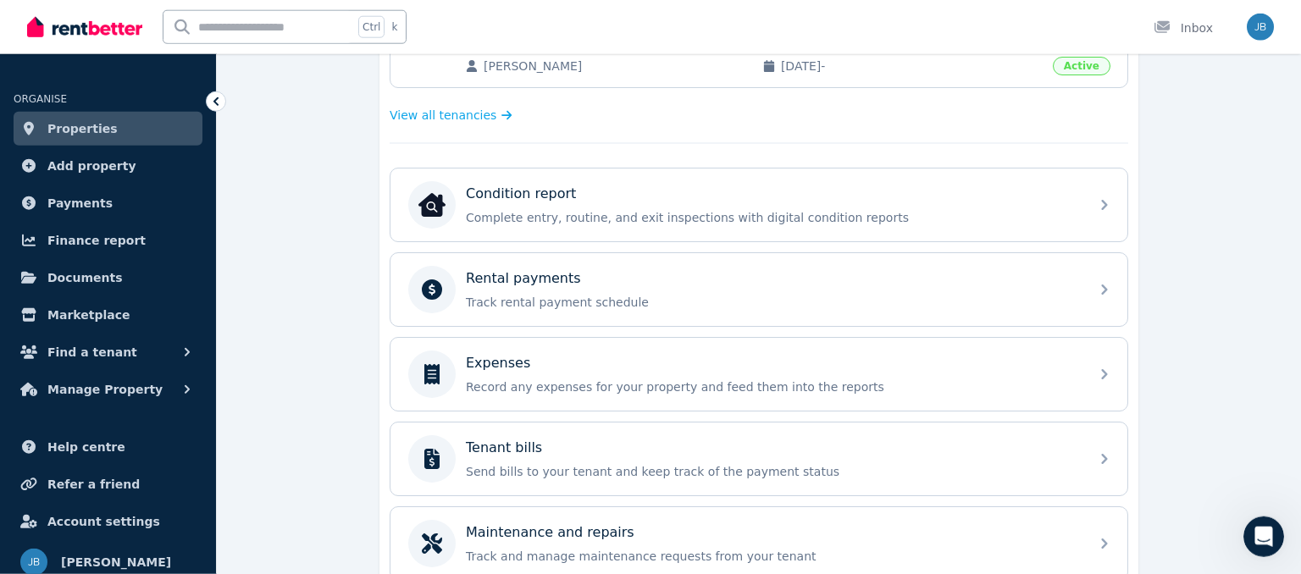
scroll to position [454, 0]
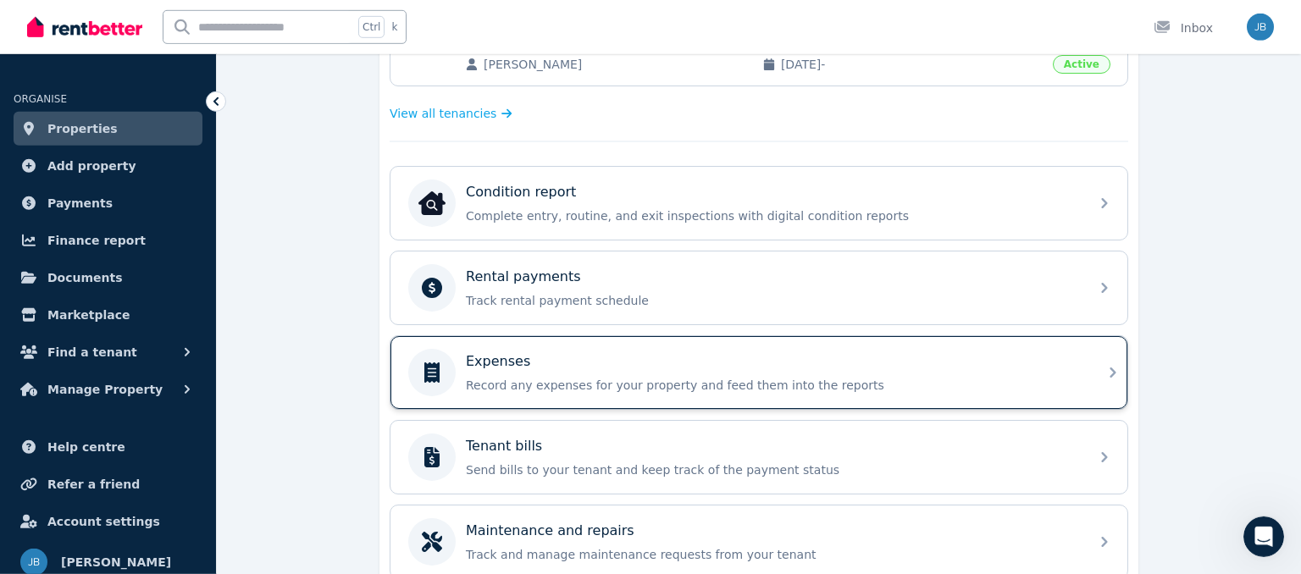
click at [681, 358] on div "Expenses" at bounding box center [772, 362] width 613 height 20
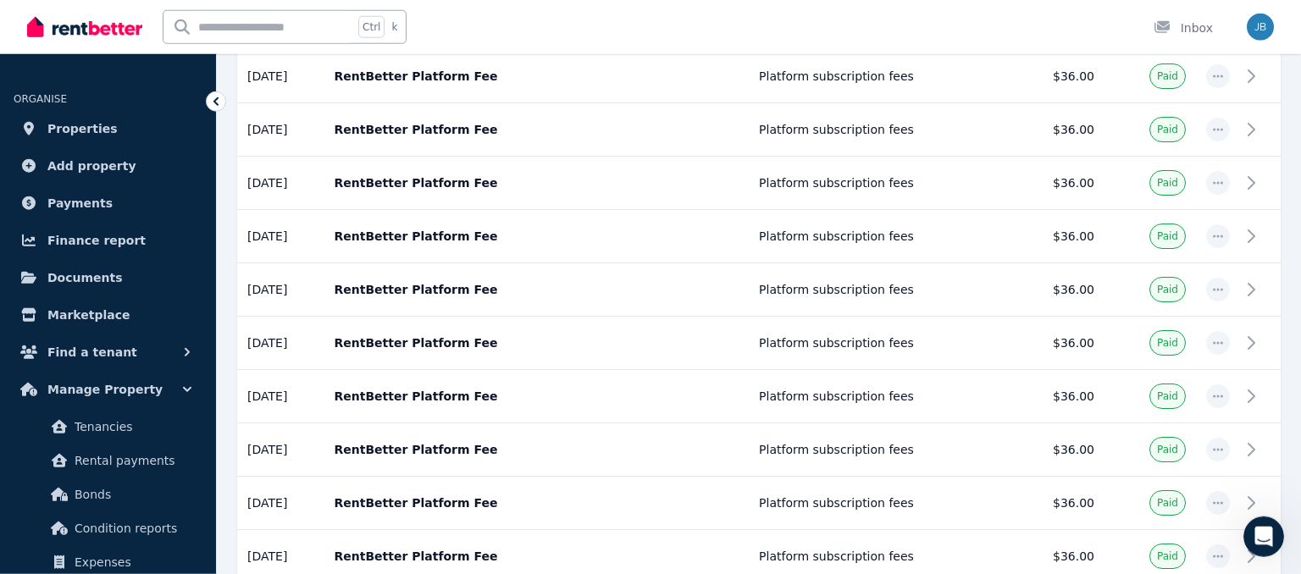
scroll to position [2101, 0]
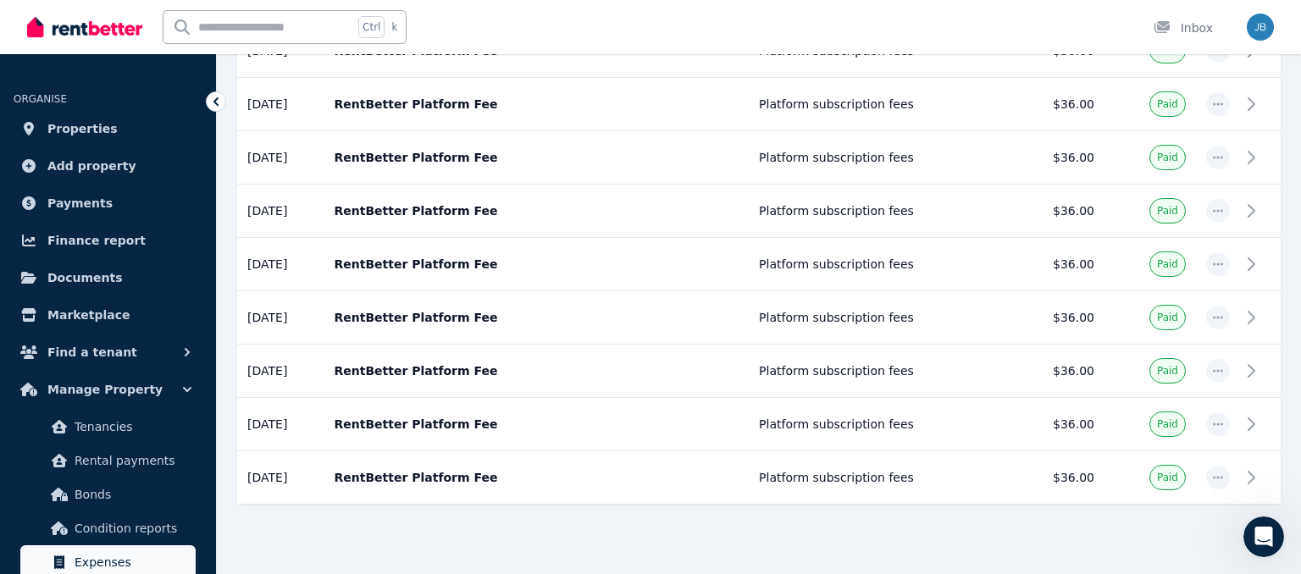
click at [108, 565] on span "Expenses" at bounding box center [132, 562] width 114 height 20
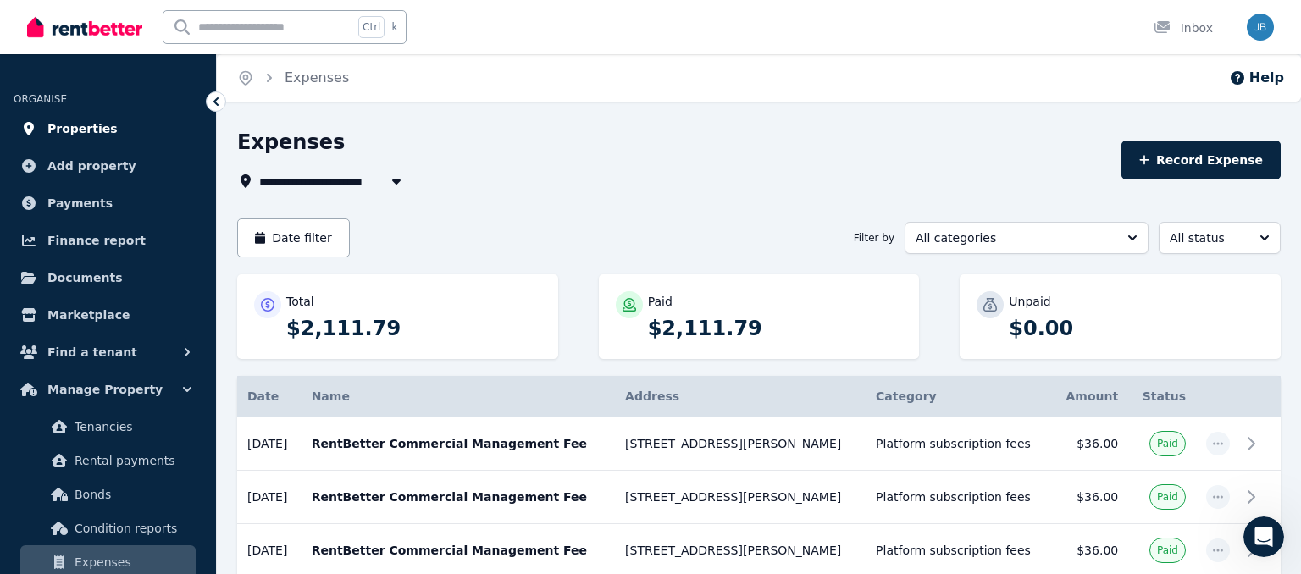
click at [77, 119] on span "Properties" at bounding box center [82, 129] width 70 height 20
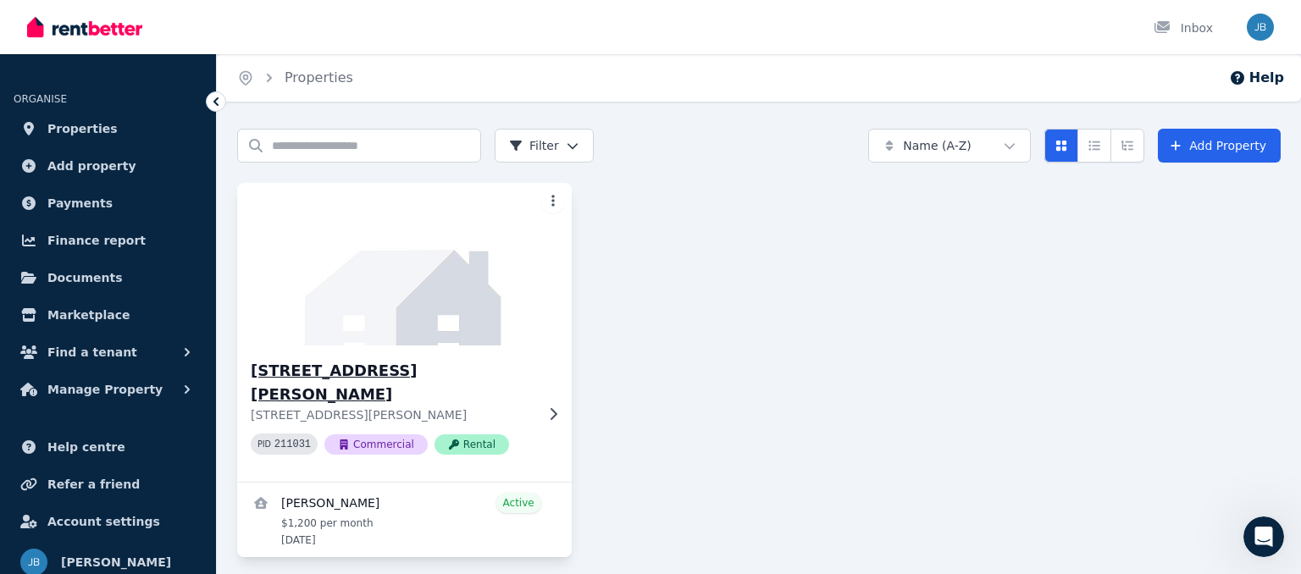
click at [534, 374] on h3 "[STREET_ADDRESS][PERSON_NAME]" at bounding box center [393, 382] width 284 height 47
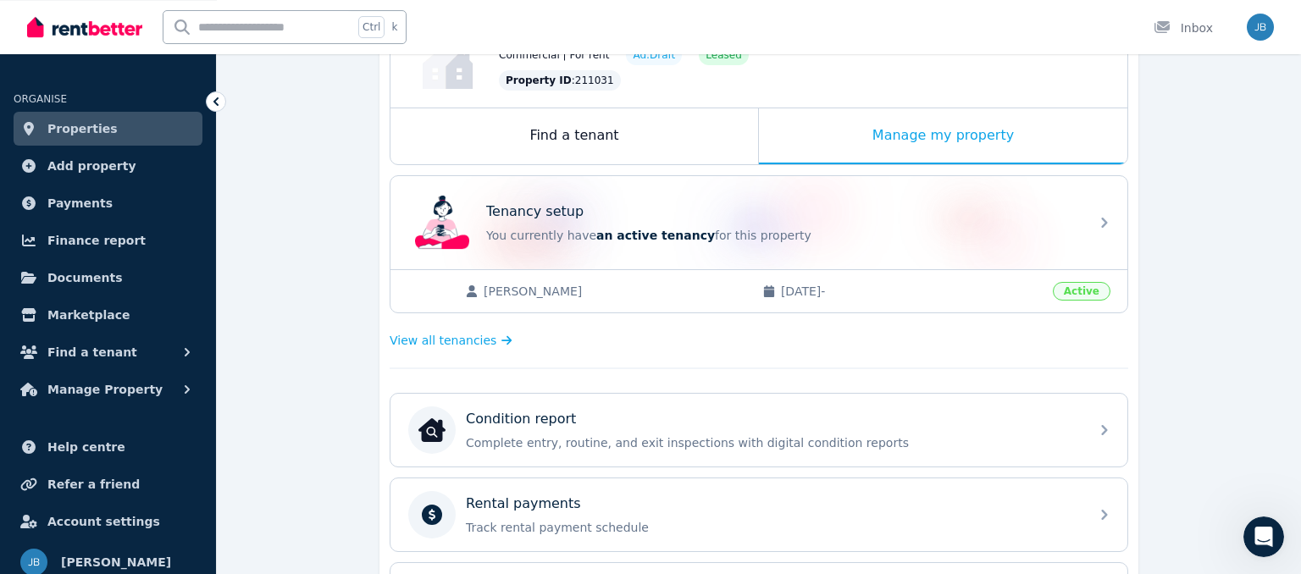
scroll to position [612, 0]
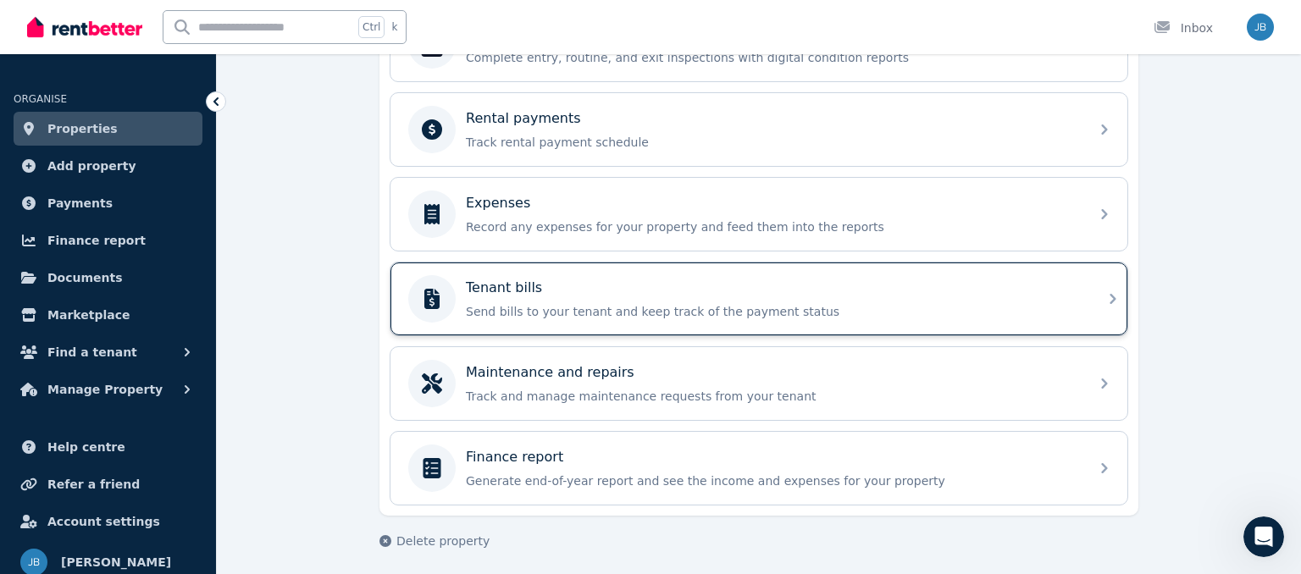
click at [876, 294] on div "Tenant bills Send bills to your tenant and keep track of the payment status" at bounding box center [772, 299] width 613 height 42
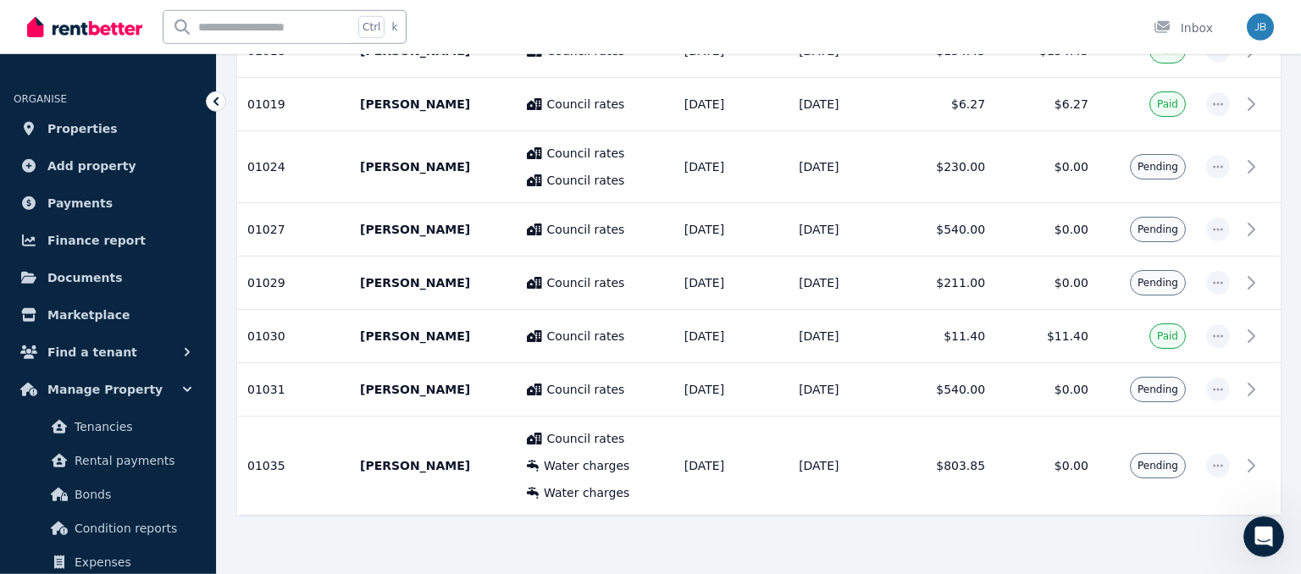
scroll to position [947, 0]
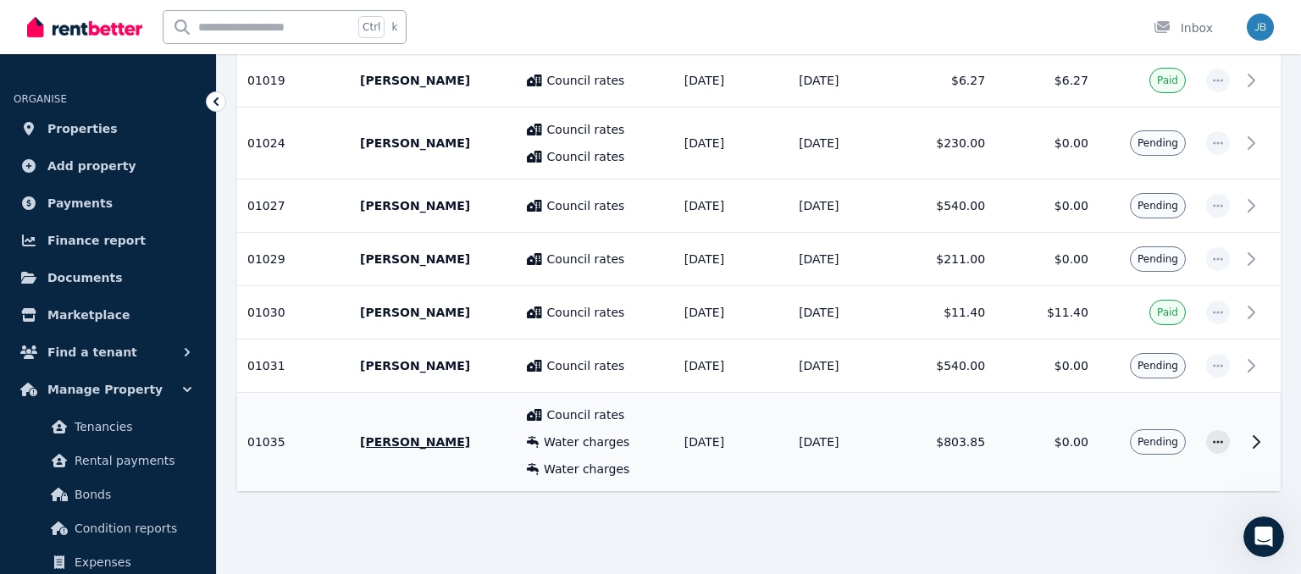
click at [1250, 442] on icon at bounding box center [1256, 442] width 20 height 20
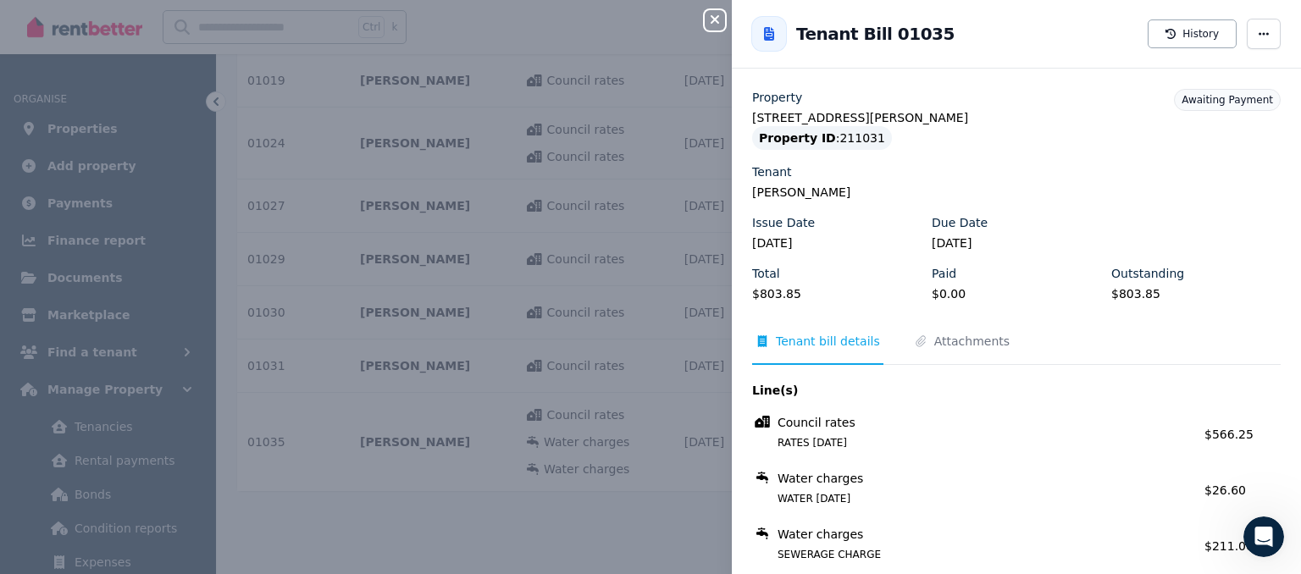
click at [723, 14] on button "Close panel" at bounding box center [715, 20] width 20 height 20
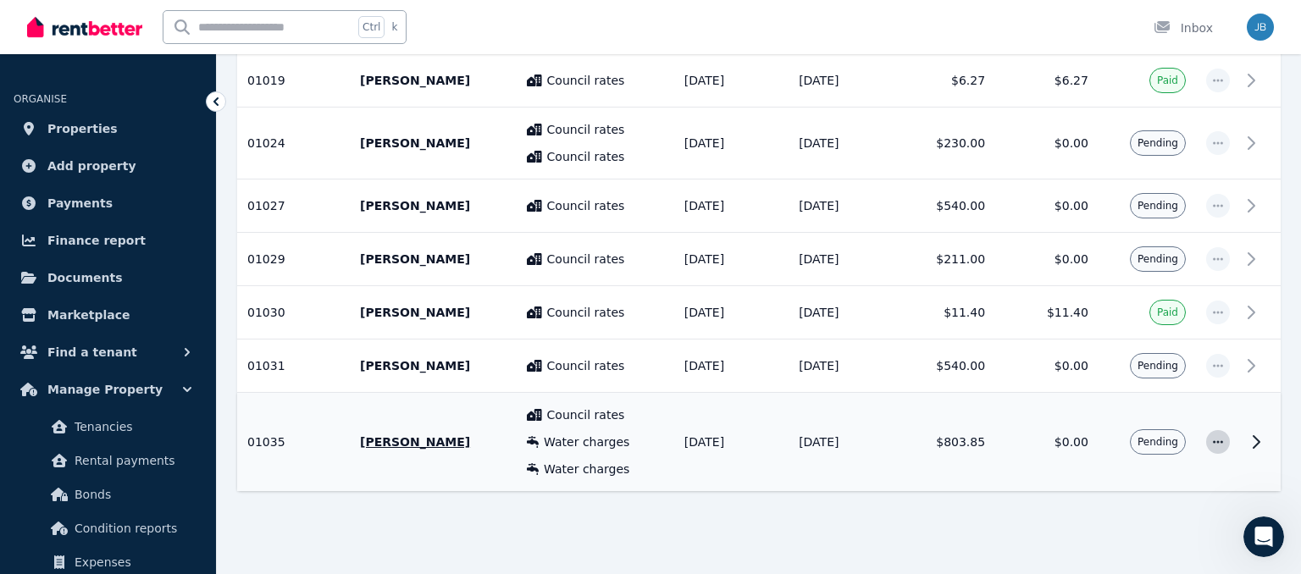
click at [1218, 436] on icon "button" at bounding box center [1218, 442] width 14 height 12
click at [1138, 478] on span "Resend tenant bill" at bounding box center [1162, 488] width 108 height 20
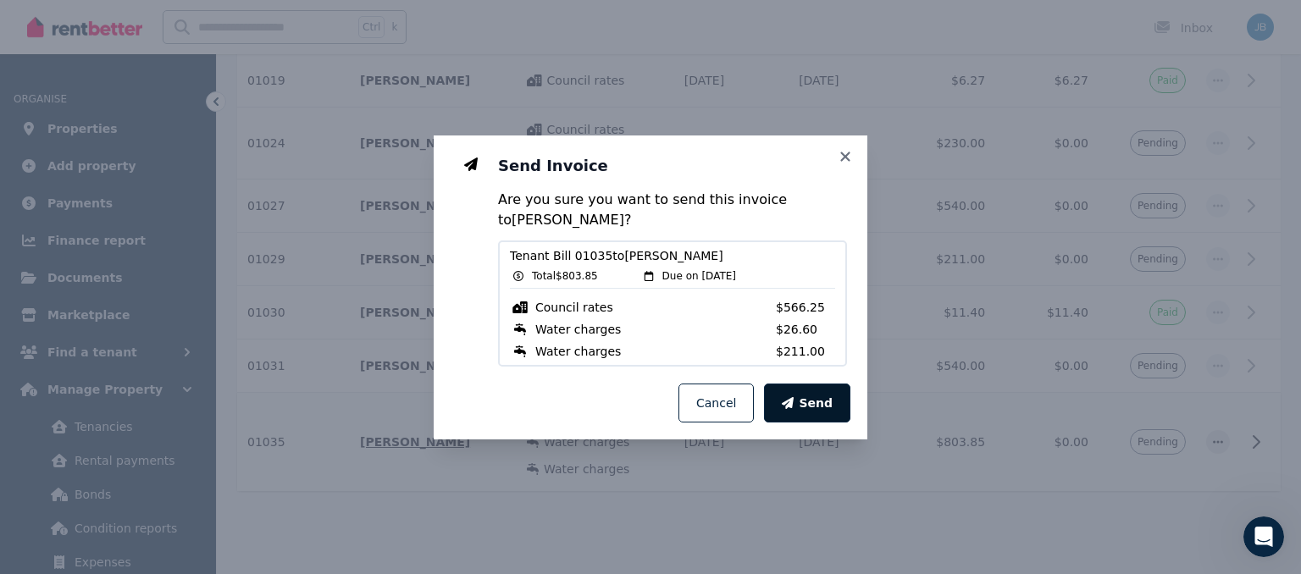
click at [812, 397] on span "Send" at bounding box center [816, 403] width 34 height 17
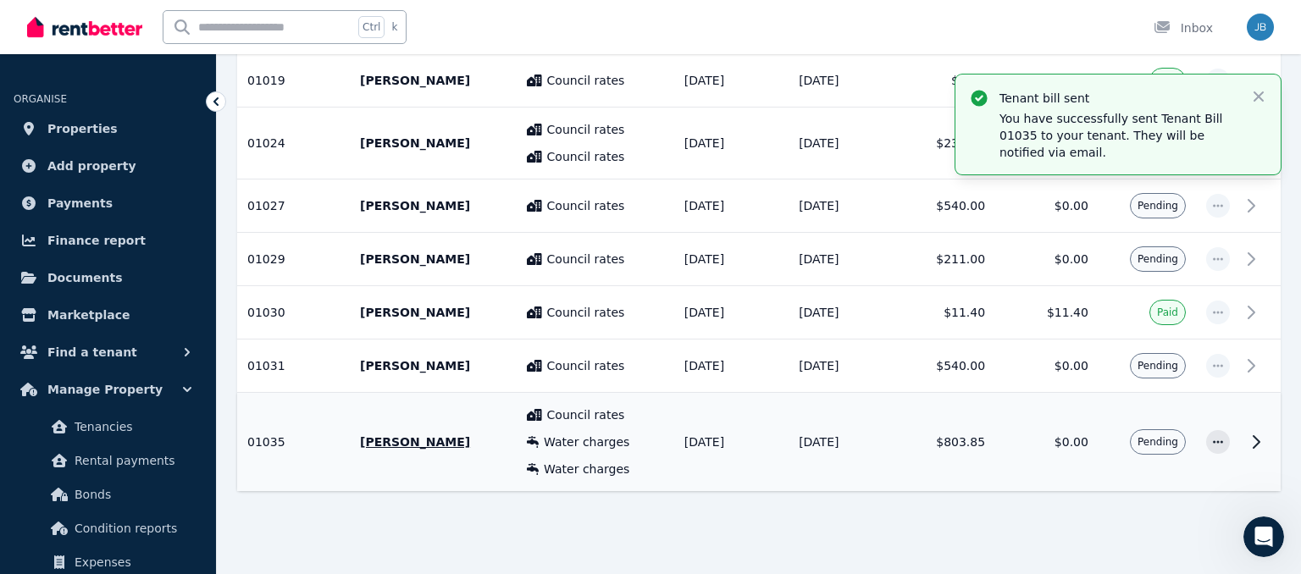
click at [1221, 360] on icon "button" at bounding box center [1218, 366] width 14 height 12
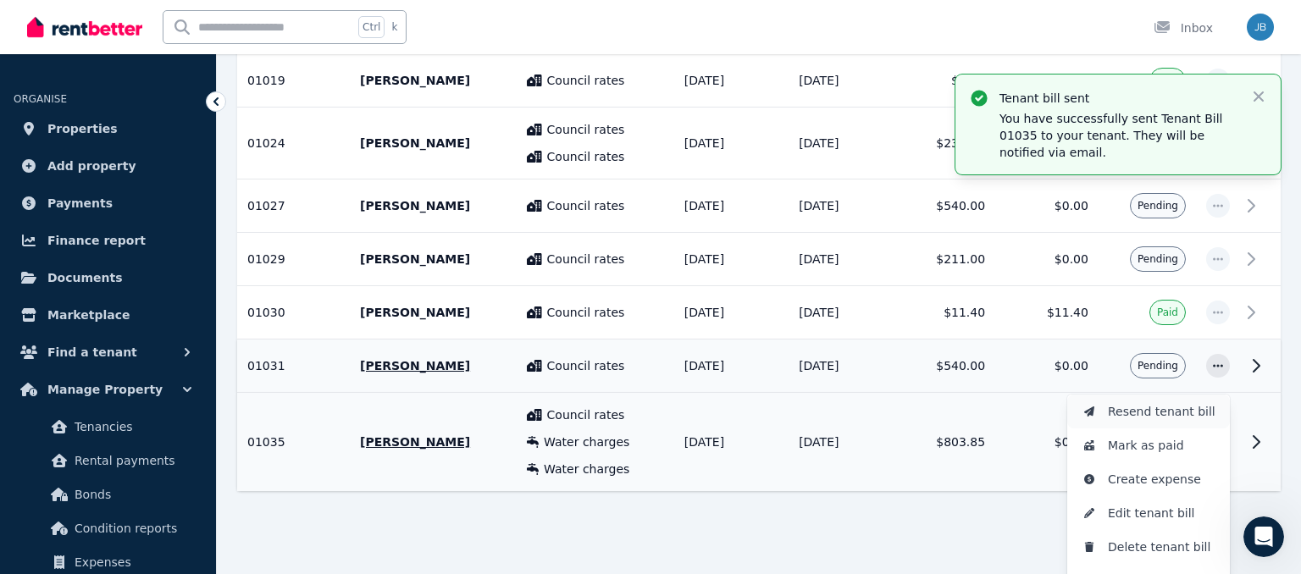
click at [1152, 402] on span "Resend tenant bill" at bounding box center [1162, 412] width 108 height 20
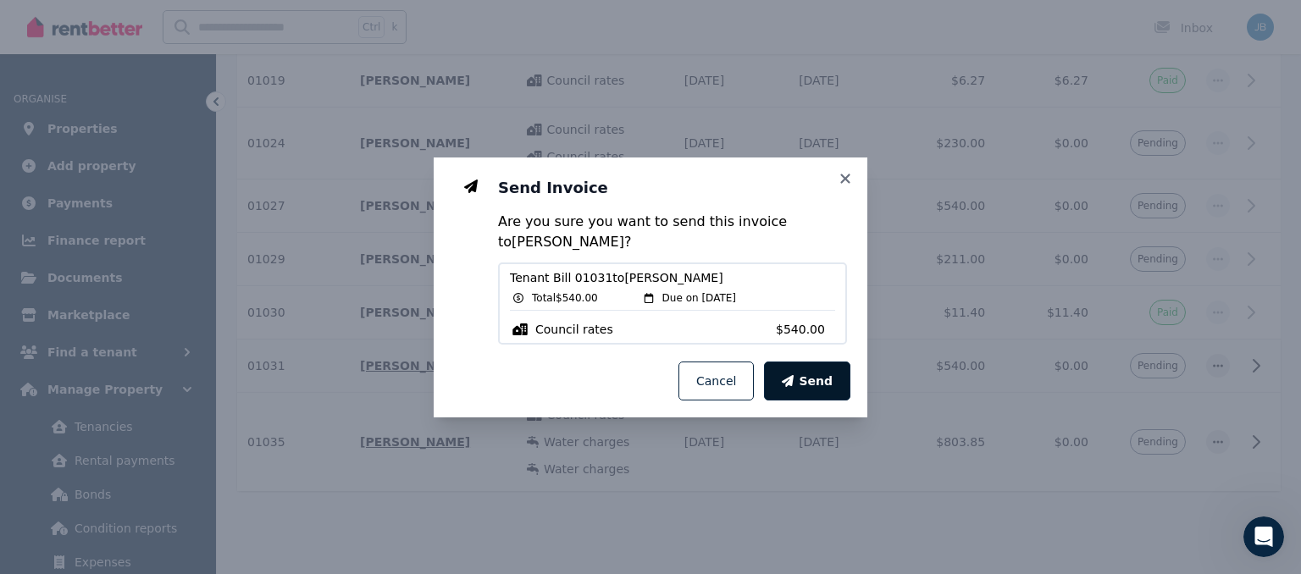
click at [801, 372] on button "Send" at bounding box center [807, 381] width 86 height 39
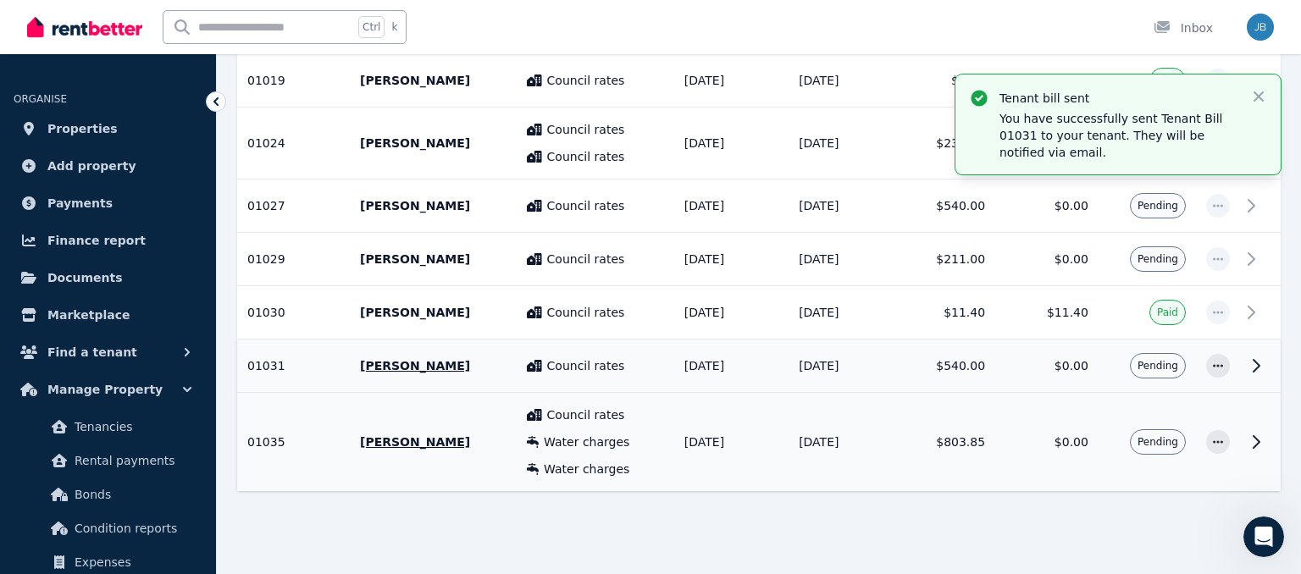
click at [1216, 258] on span "button" at bounding box center [1218, 259] width 24 height 24
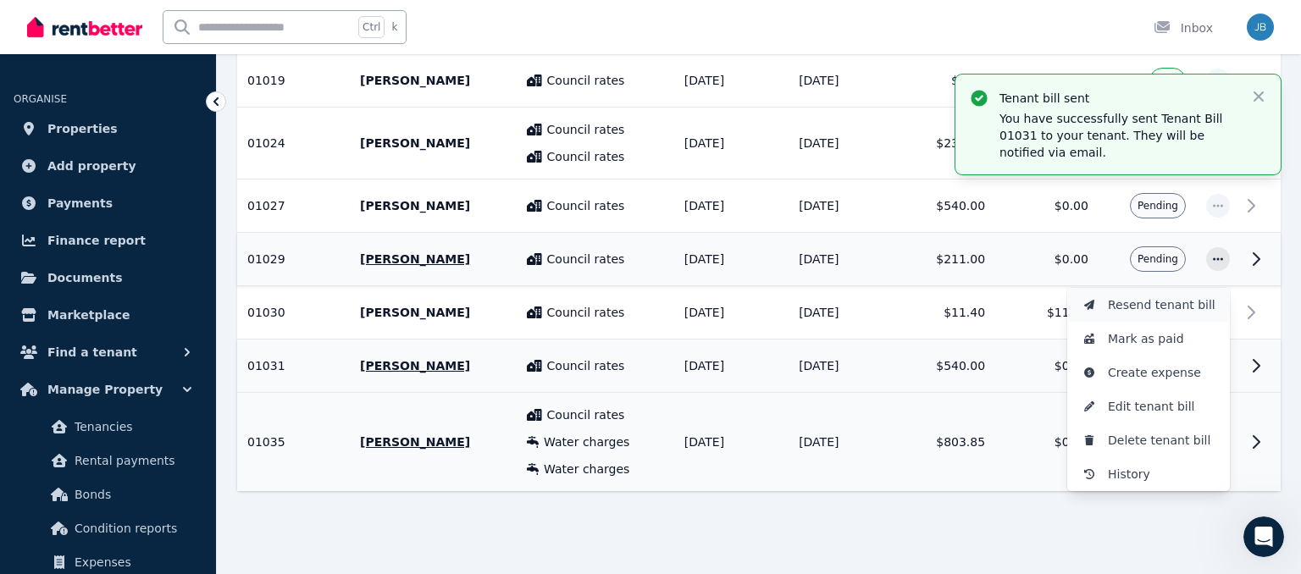
click at [1144, 297] on span "Resend tenant bill" at bounding box center [1162, 305] width 108 height 20
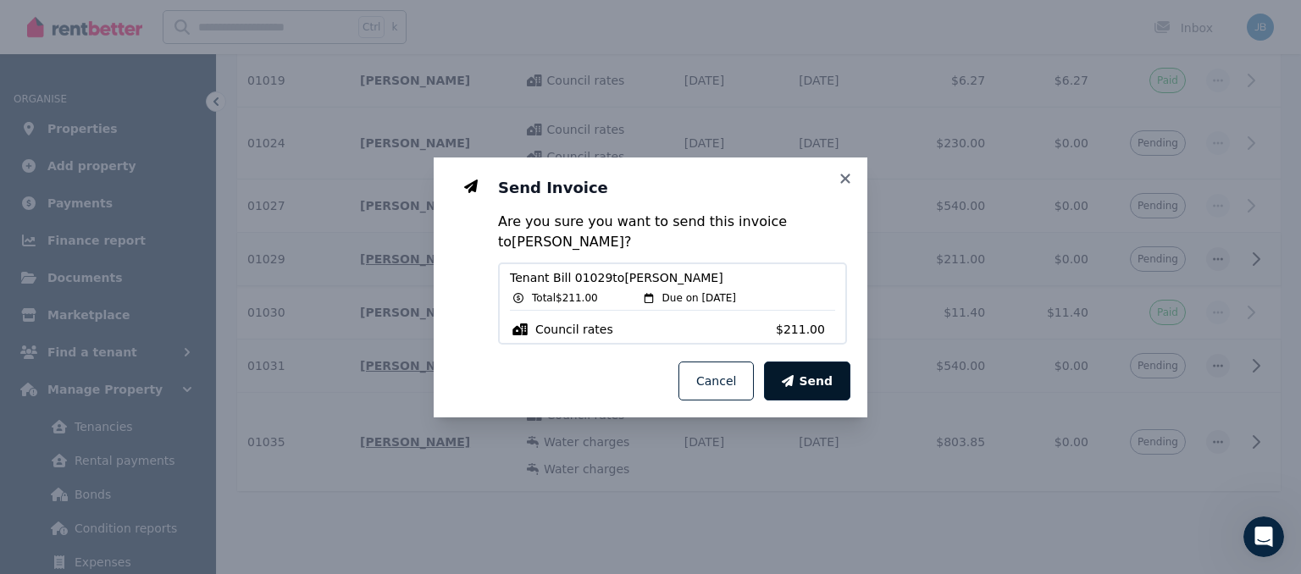
click at [839, 374] on button "Send" at bounding box center [807, 381] width 86 height 39
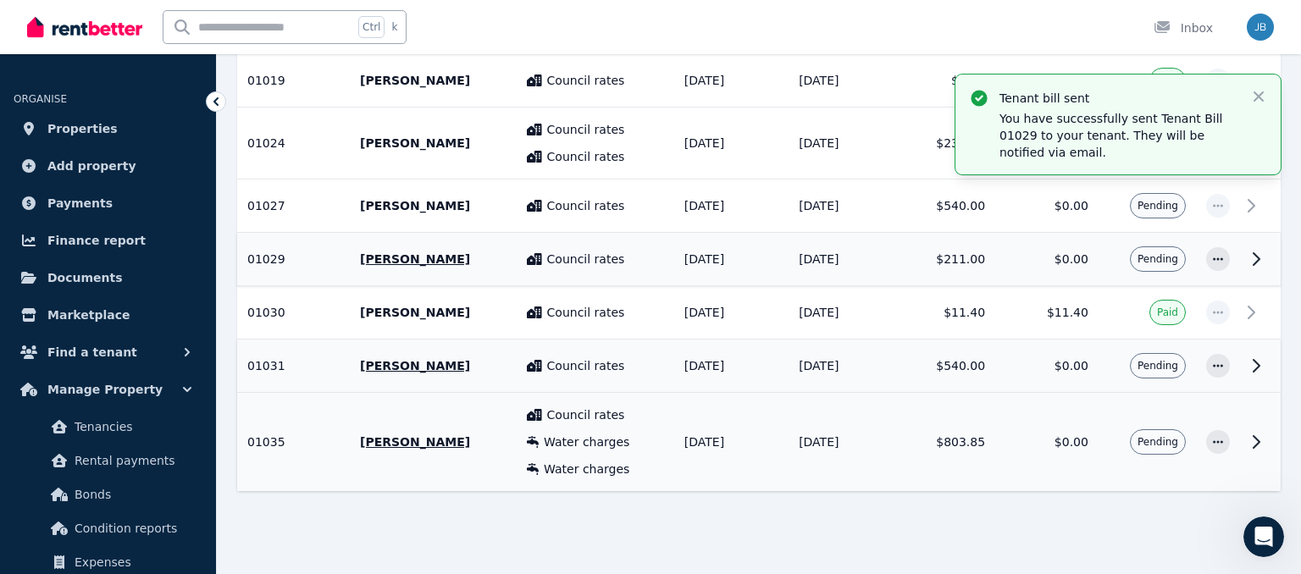
click at [1216, 200] on icon "button" at bounding box center [1218, 206] width 14 height 12
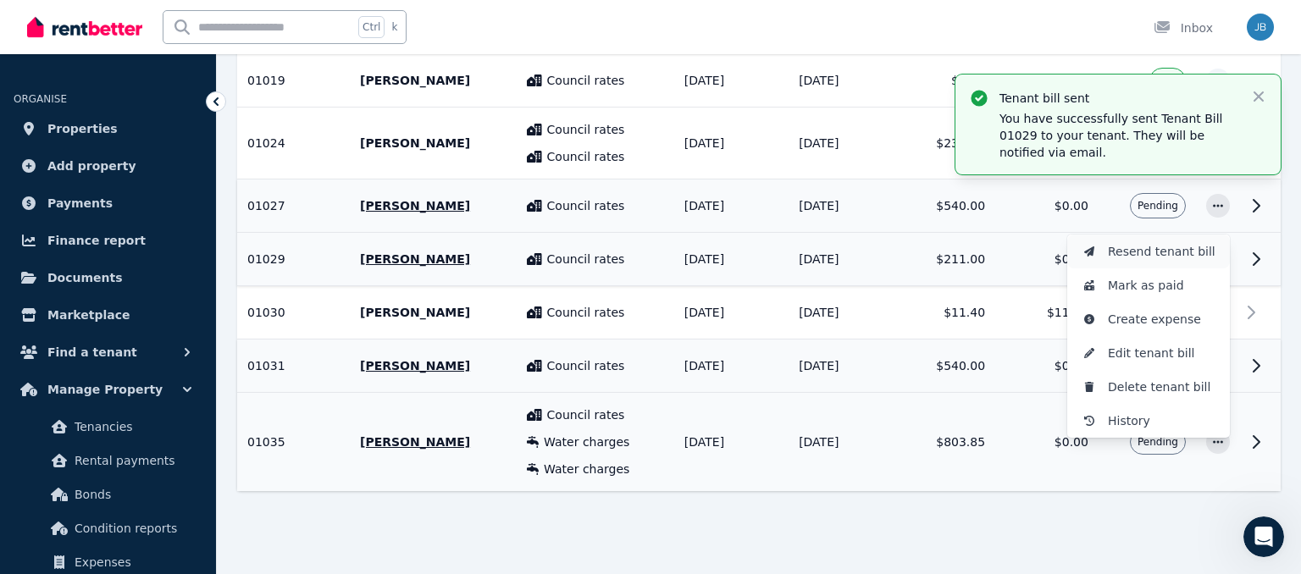
click at [1153, 246] on span "Resend tenant bill" at bounding box center [1162, 251] width 108 height 20
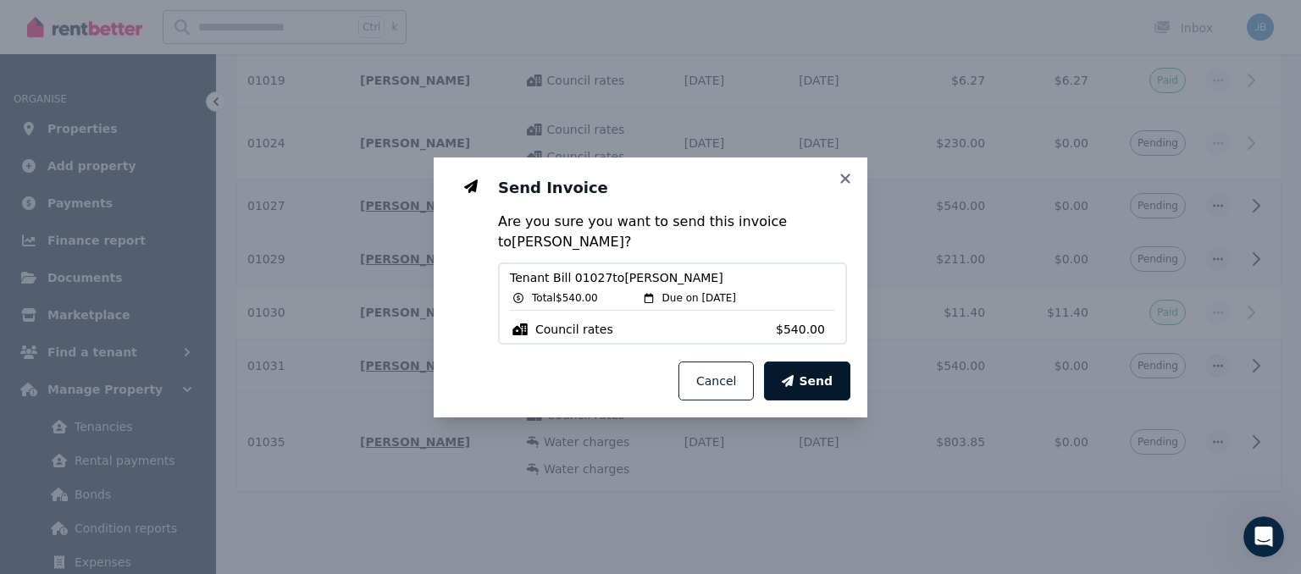
click at [823, 386] on span "Send" at bounding box center [816, 381] width 34 height 17
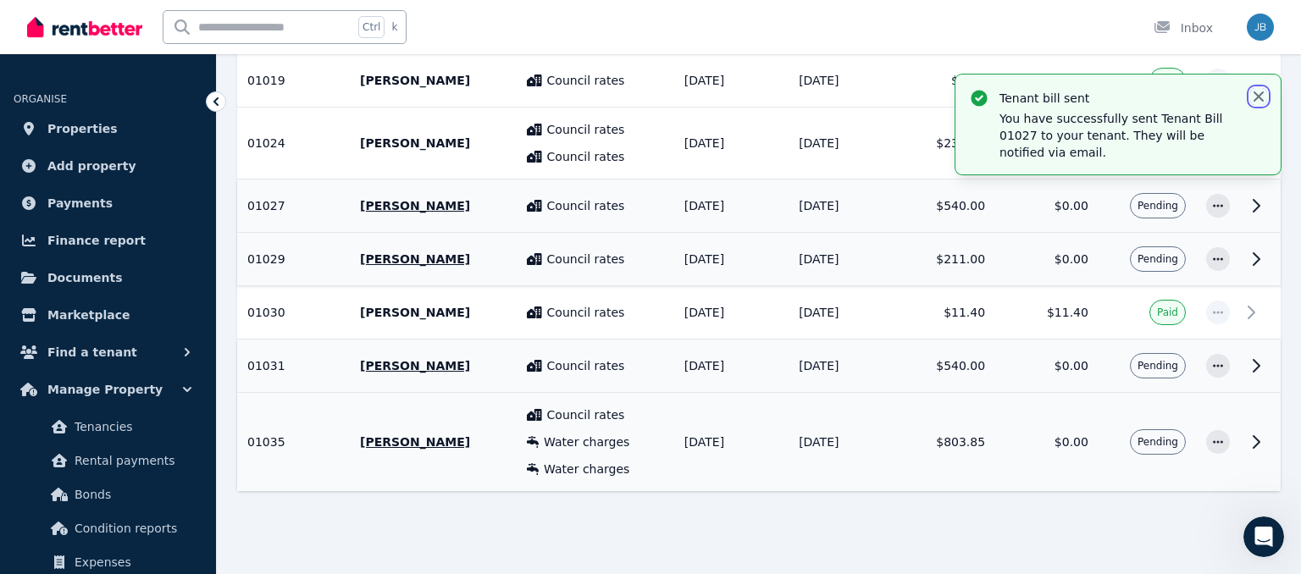
click at [1260, 97] on icon "button" at bounding box center [1259, 96] width 10 height 10
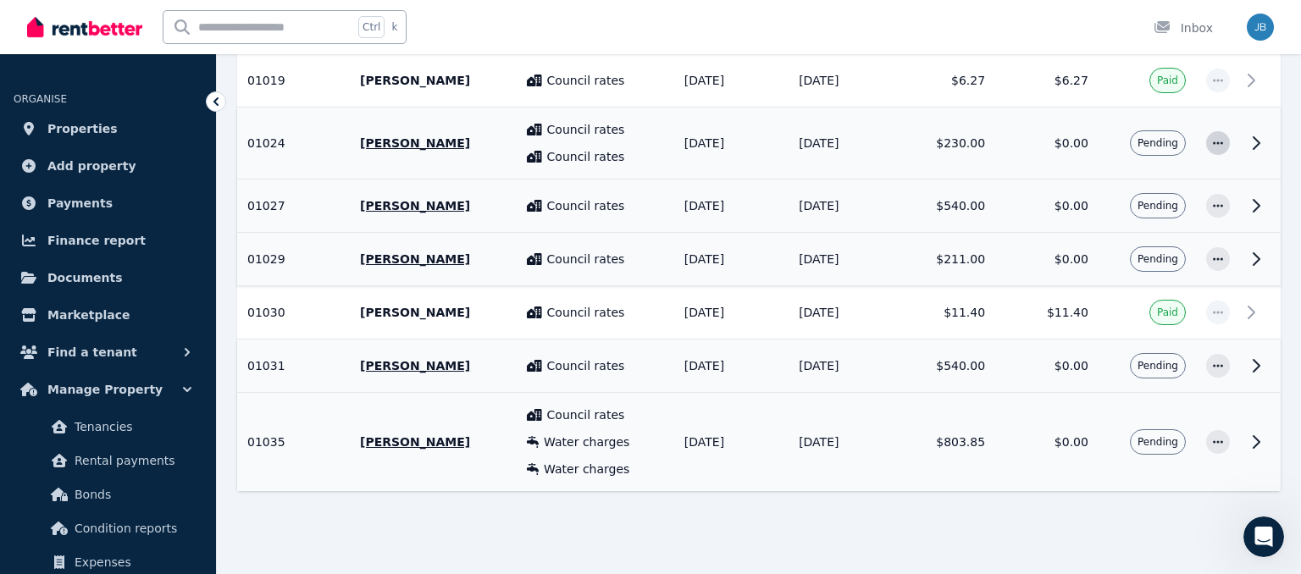
click at [1224, 137] on icon "button" at bounding box center [1218, 143] width 14 height 12
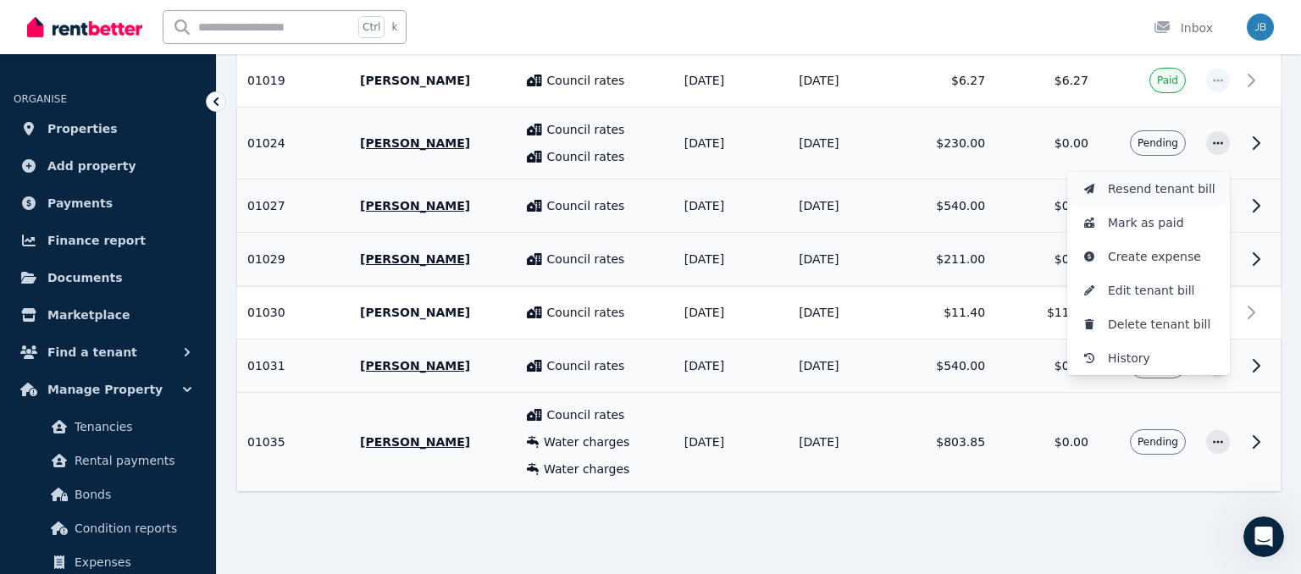
click at [1155, 179] on span "Resend tenant bill" at bounding box center [1162, 189] width 108 height 20
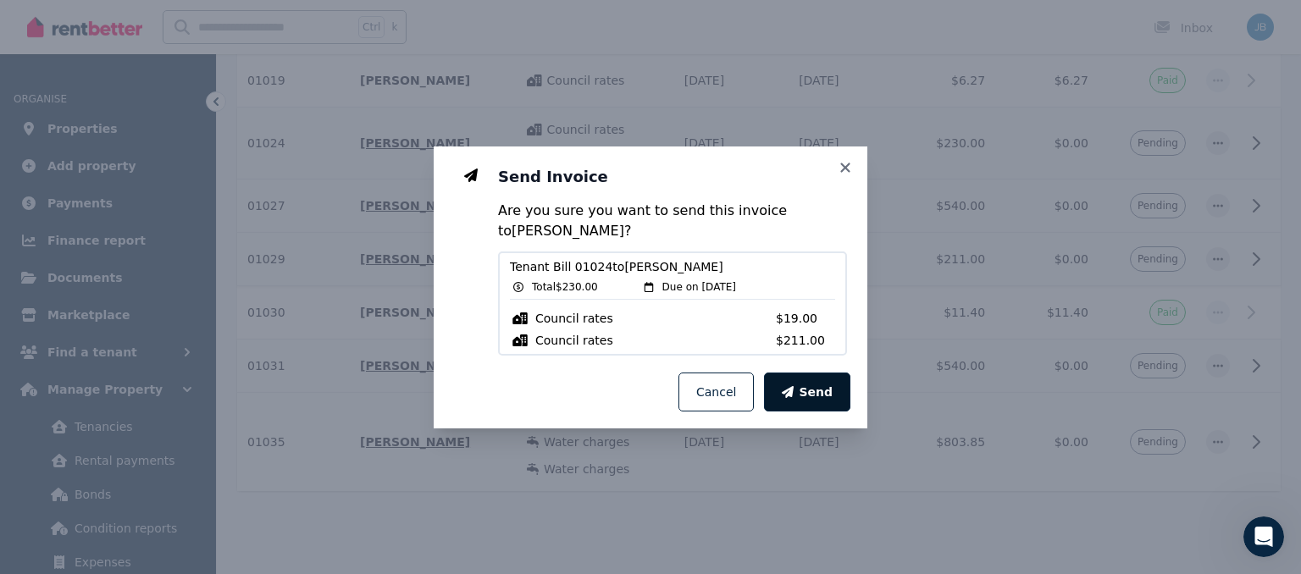
click at [818, 389] on span "Send" at bounding box center [816, 392] width 34 height 17
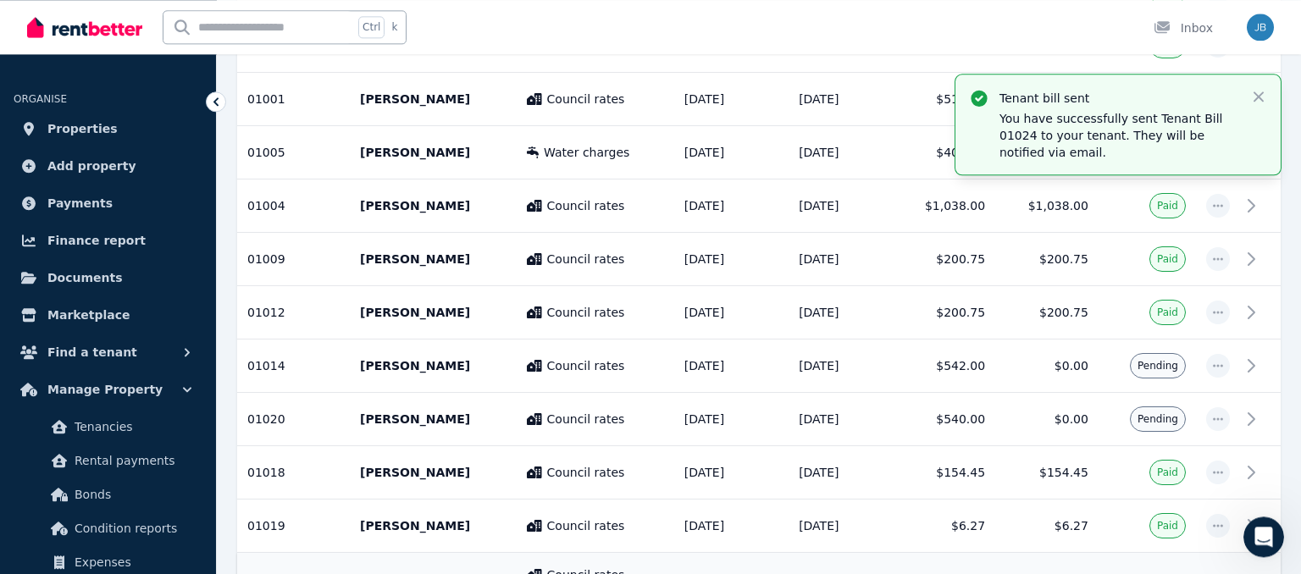
scroll to position [495, 0]
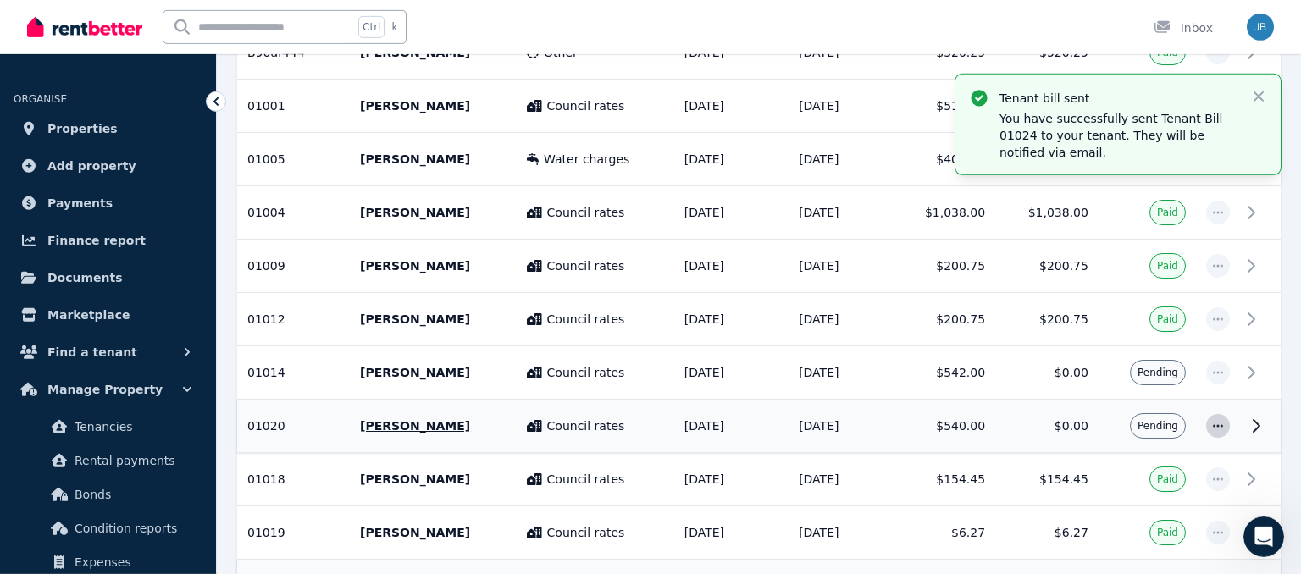
click at [1214, 420] on icon "button" at bounding box center [1218, 426] width 14 height 12
click at [1156, 470] on span "Resend tenant bill" at bounding box center [1162, 472] width 108 height 20
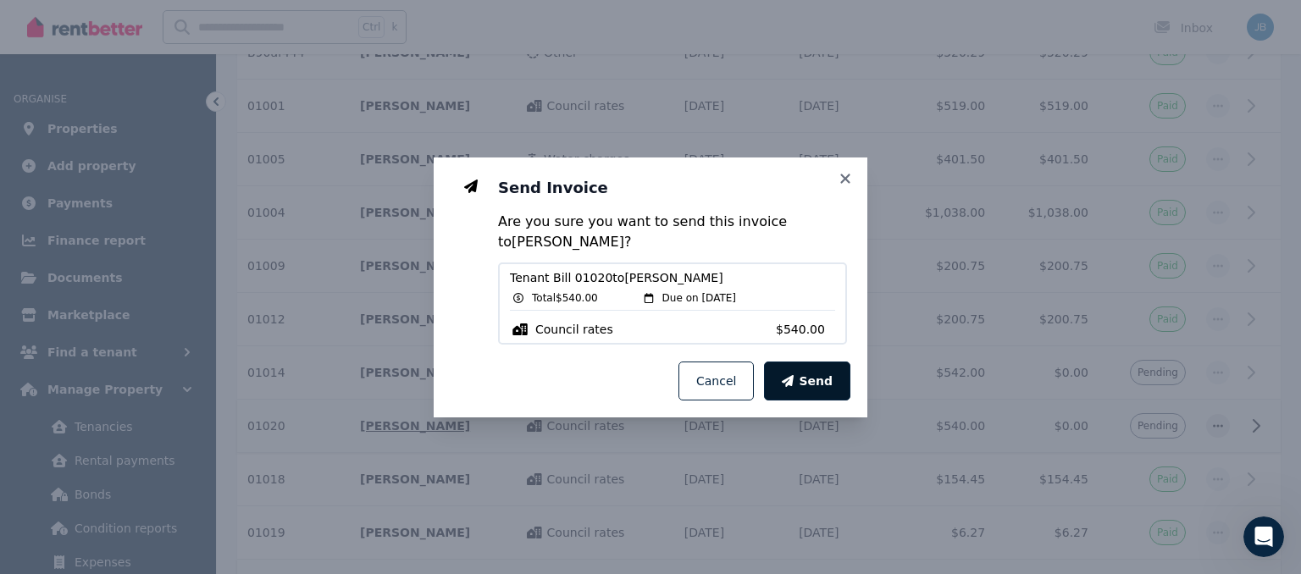
click at [818, 380] on span "Send" at bounding box center [816, 381] width 34 height 17
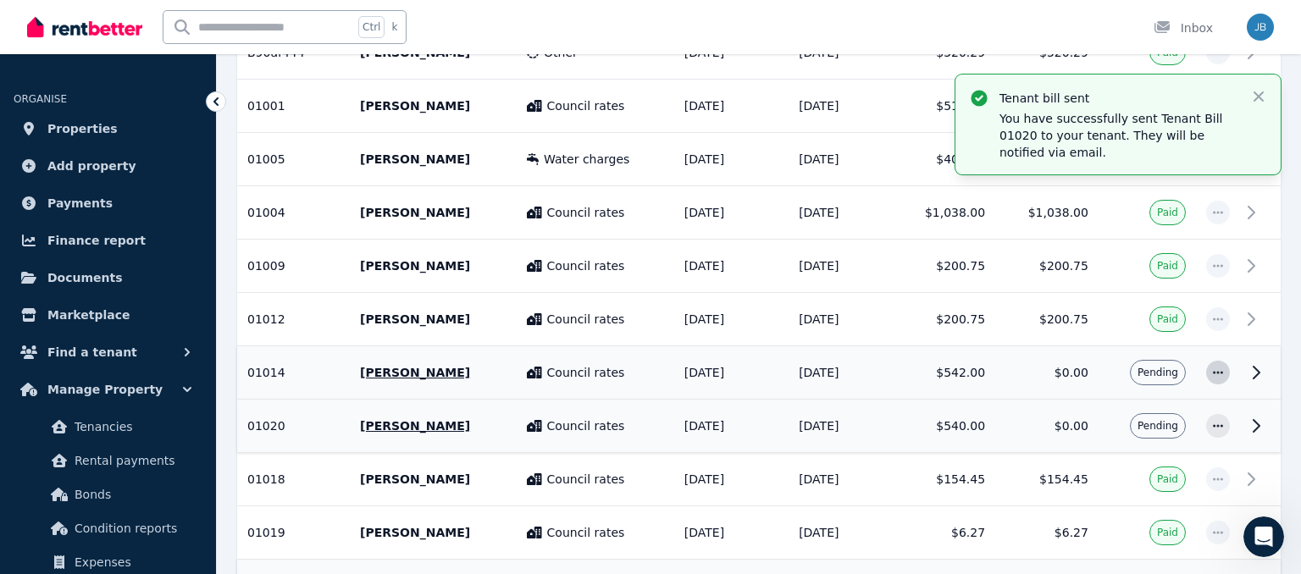
click at [1217, 367] on icon "button" at bounding box center [1218, 373] width 14 height 12
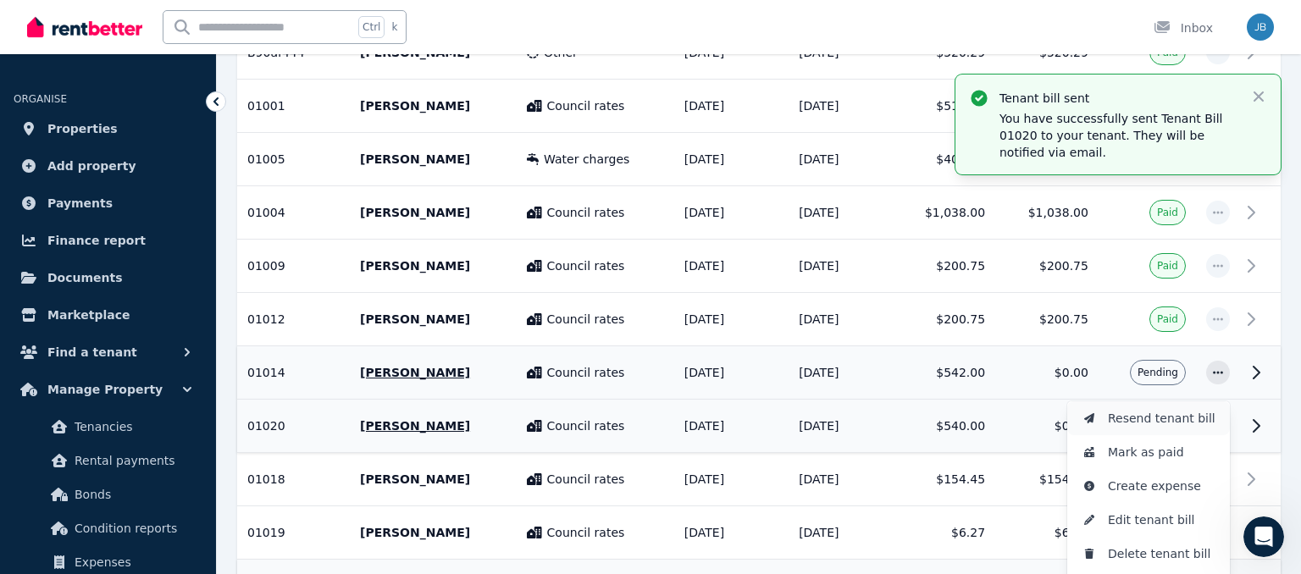
click at [1154, 408] on span "Resend tenant bill" at bounding box center [1162, 418] width 108 height 20
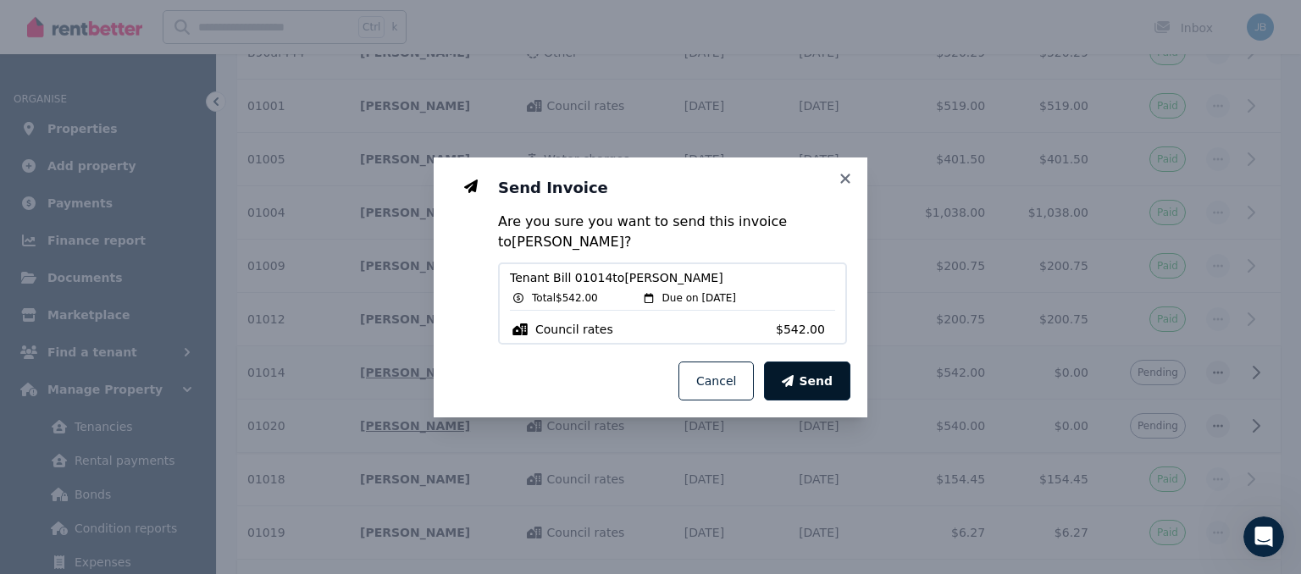
click at [831, 376] on span "Send" at bounding box center [816, 381] width 34 height 17
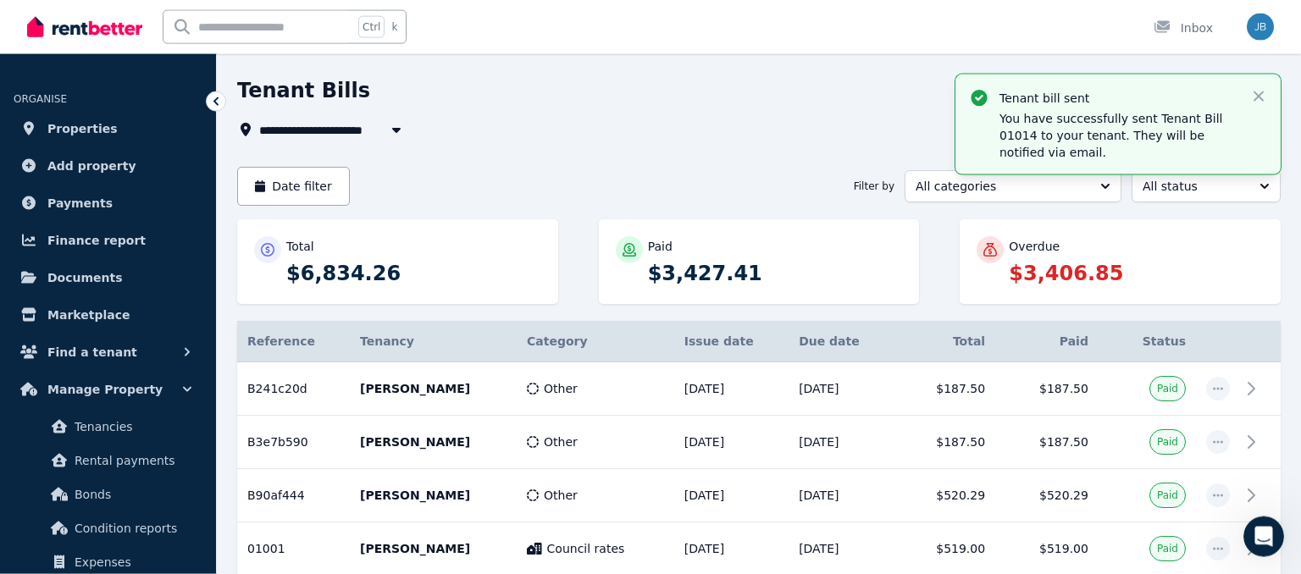
scroll to position [48, 0]
